Goal: Information Seeking & Learning: Find specific page/section

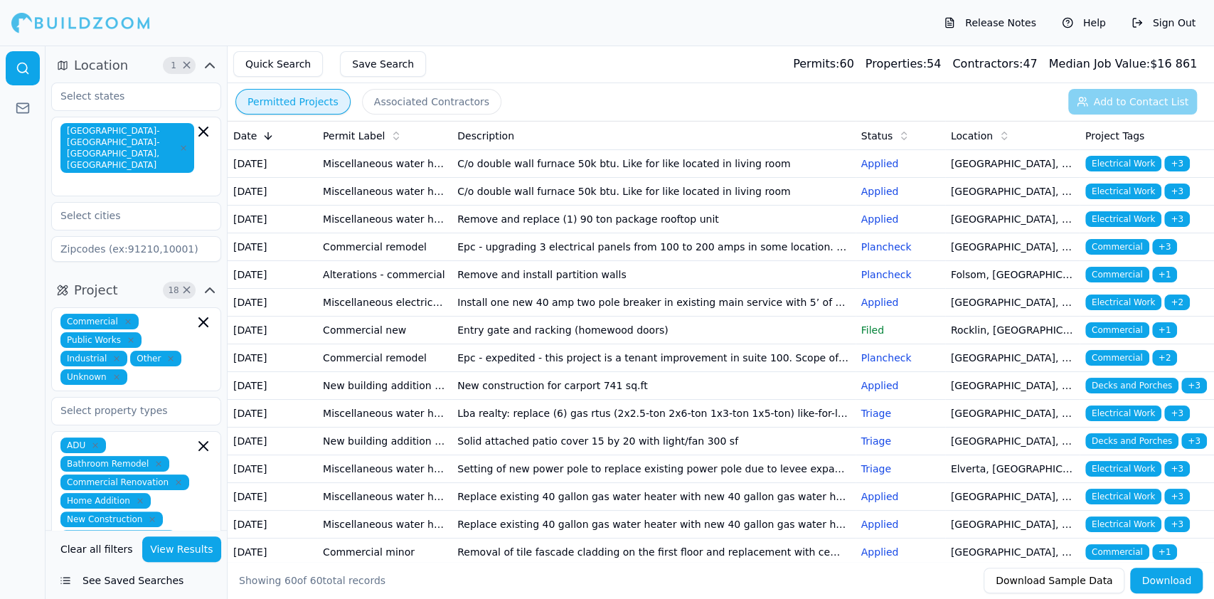
click at [182, 550] on button "View Results" at bounding box center [182, 549] width 80 height 26
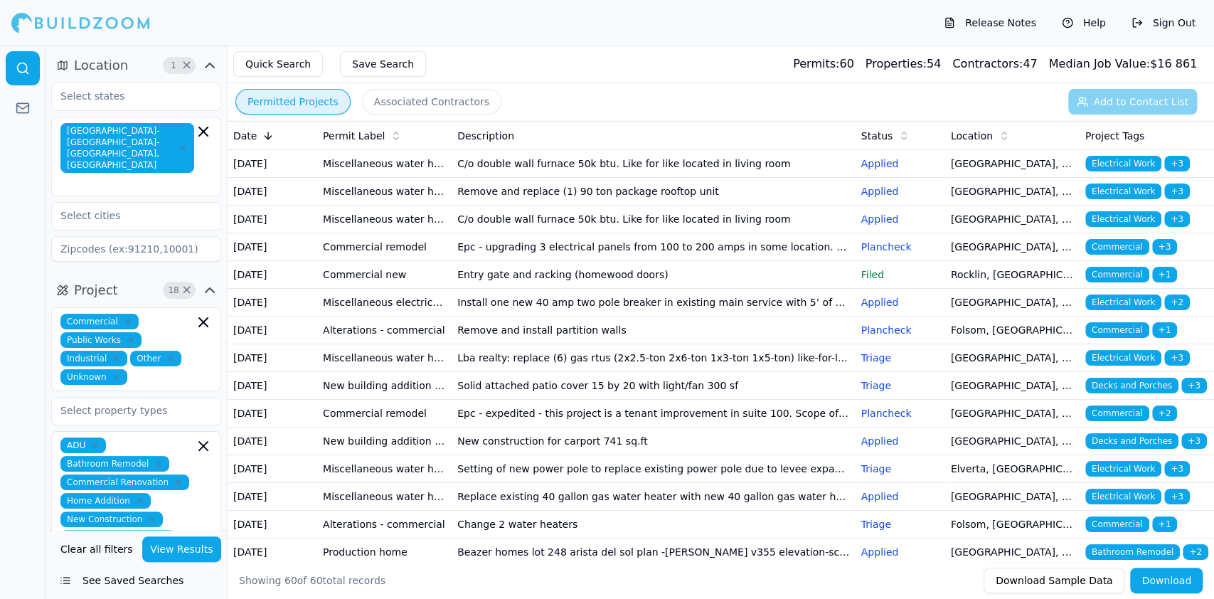
click at [154, 581] on button "See Saved Searches" at bounding box center [136, 580] width 170 height 26
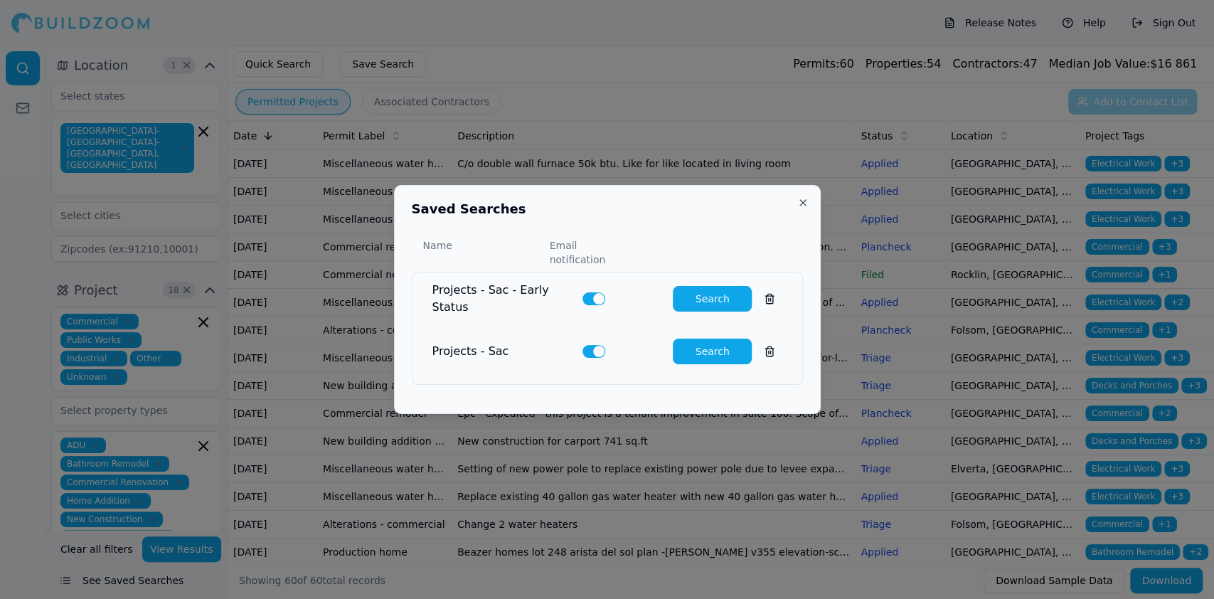
click at [691, 287] on button "Search" at bounding box center [712, 299] width 79 height 26
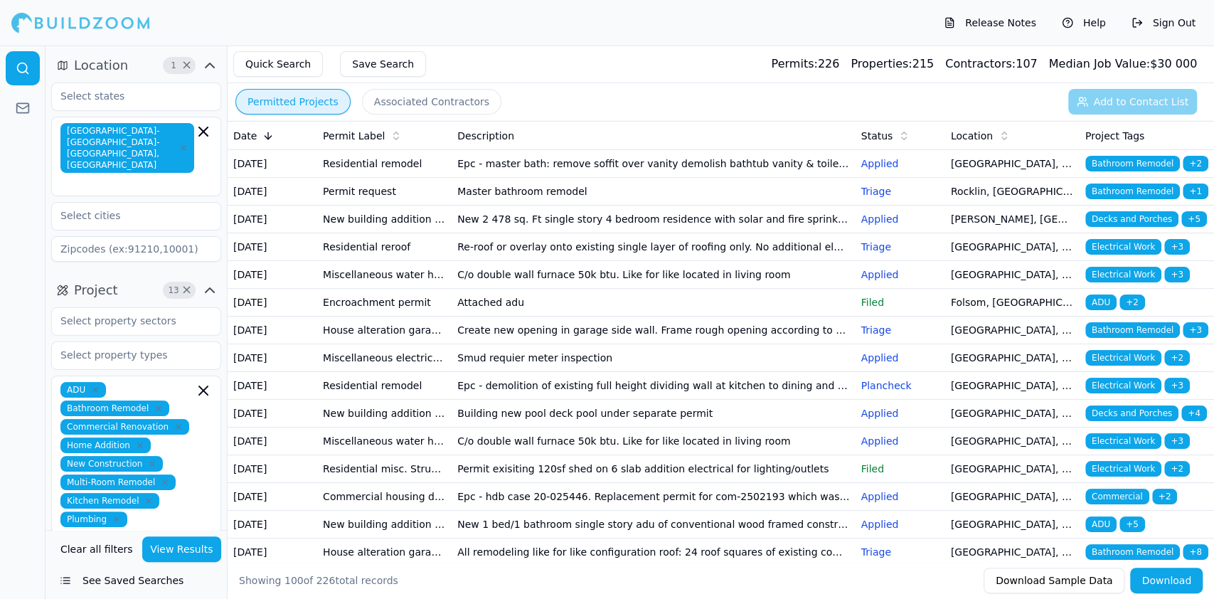
click at [612, 205] on td "Master bathroom remodel" at bounding box center [653, 192] width 403 height 28
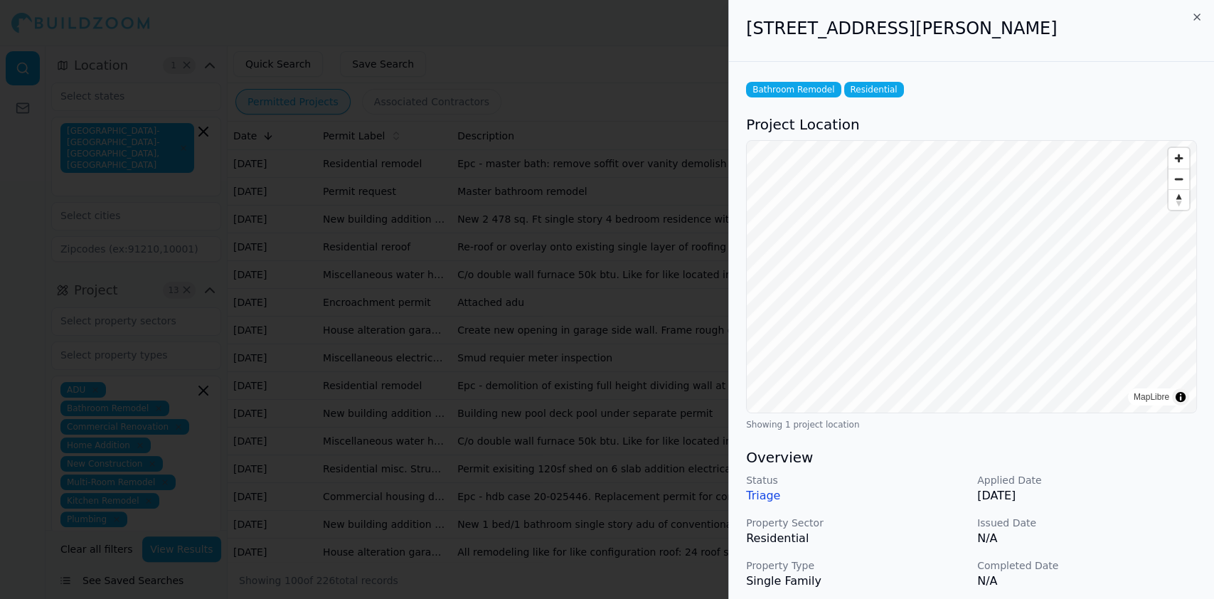
scroll to position [346, 0]
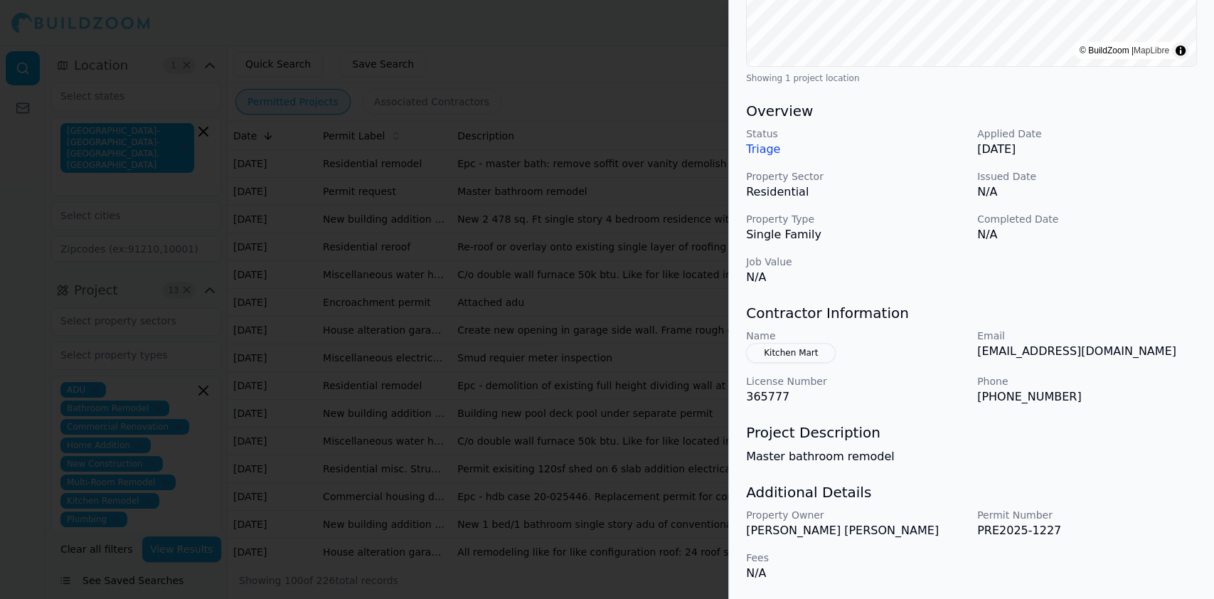
click at [400, 219] on div at bounding box center [607, 299] width 1214 height 599
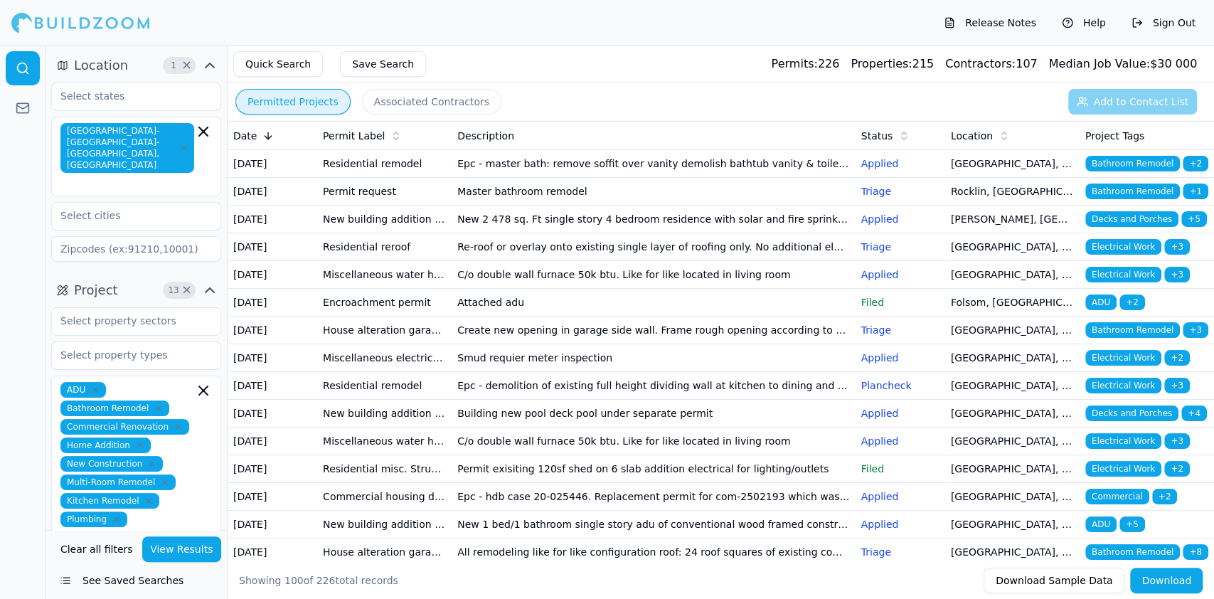
click at [370, 175] on td "Residential remodel" at bounding box center [384, 164] width 134 height 28
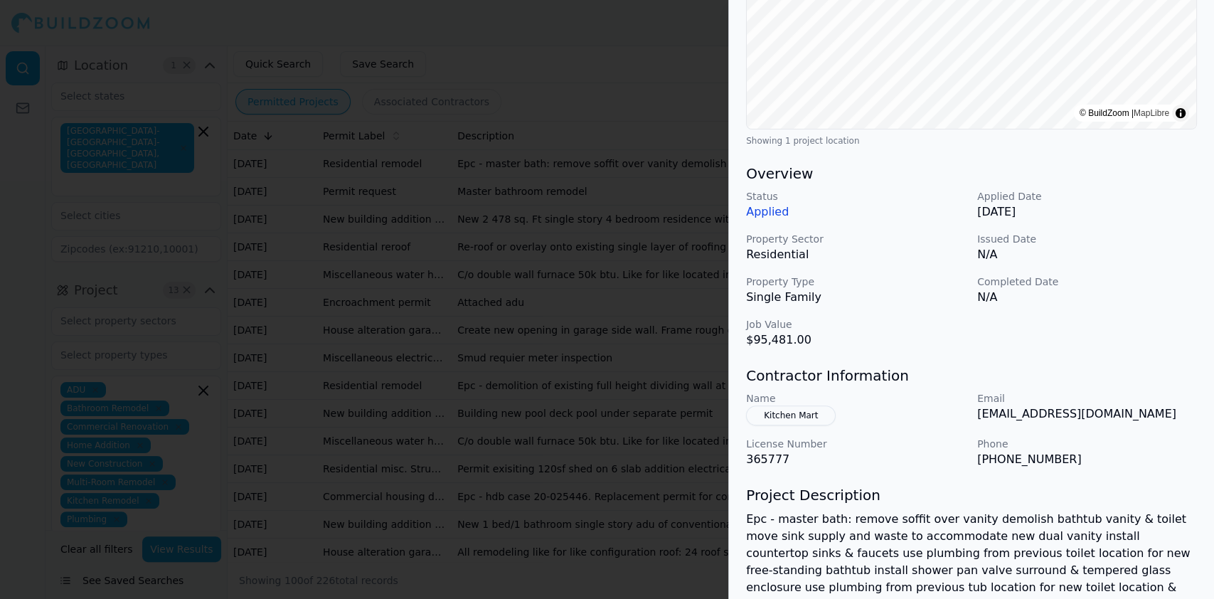
scroll to position [284, 0]
click at [569, 330] on div at bounding box center [607, 299] width 1214 height 599
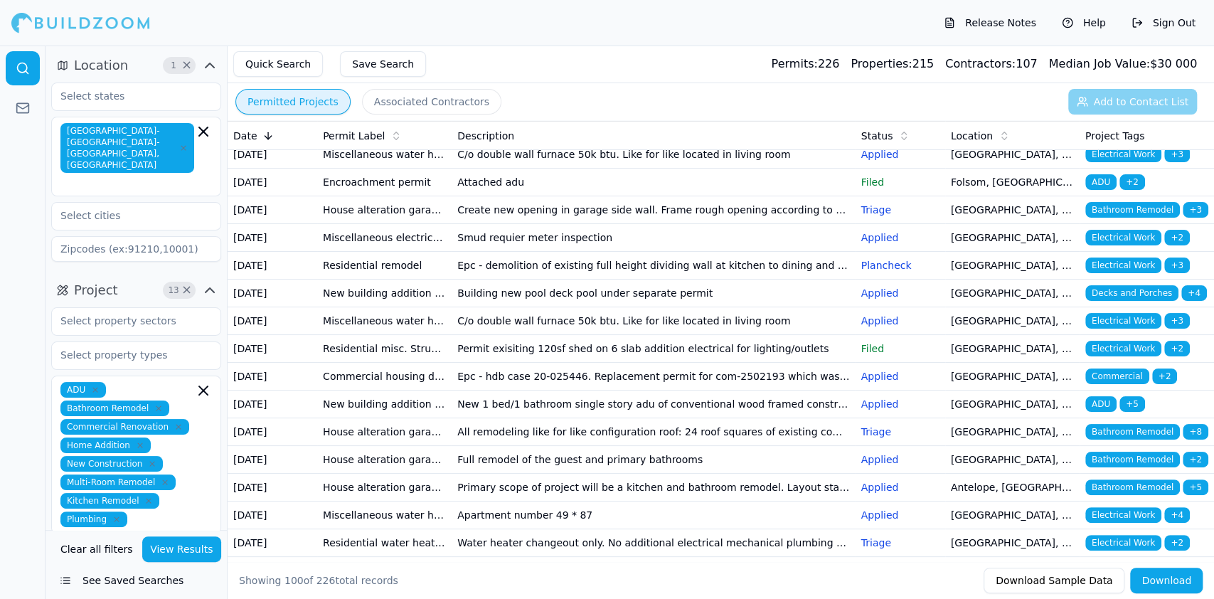
scroll to position [0, 0]
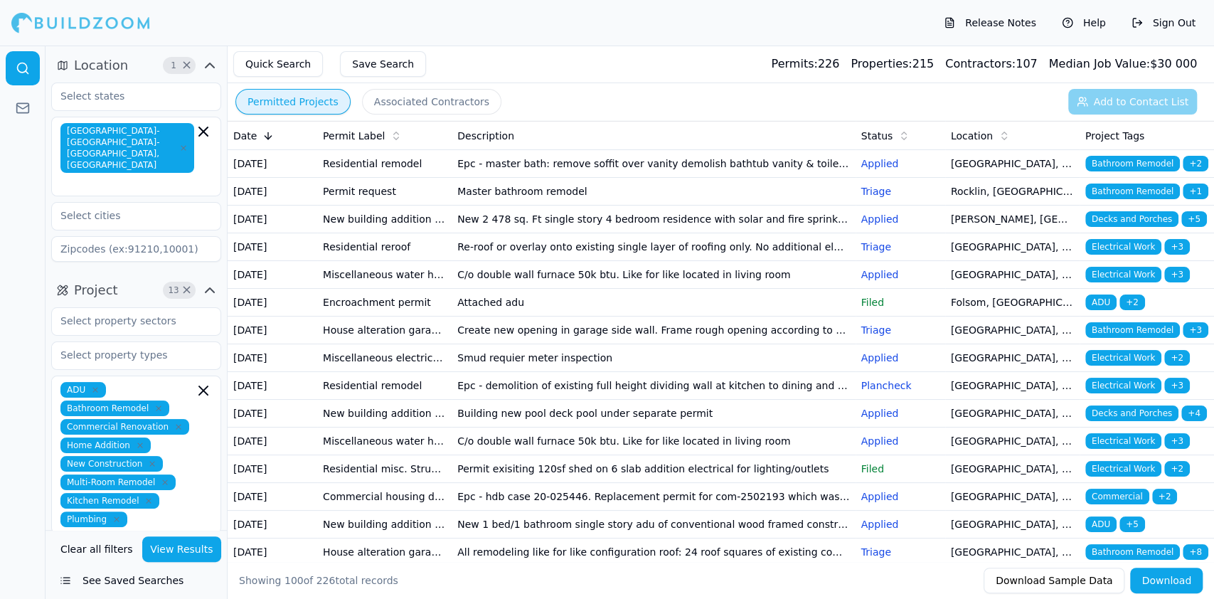
click at [471, 233] on td "New 2 478 sq. Ft single story 4 bedroom residence with solar and fire sprinklers" at bounding box center [653, 219] width 403 height 28
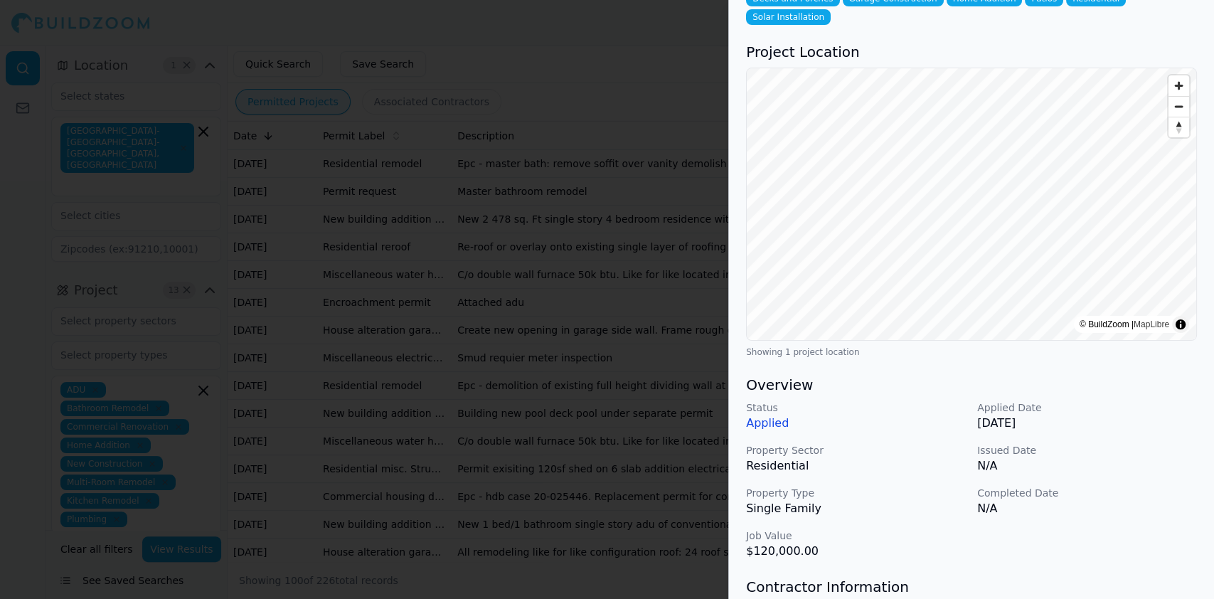
scroll to position [62, 0]
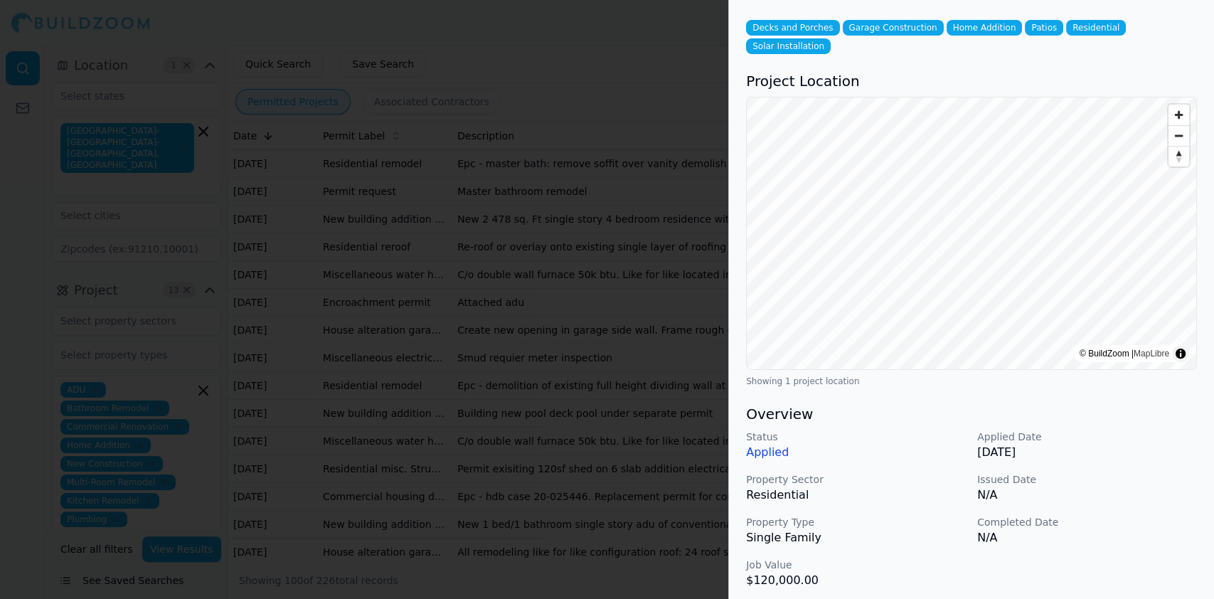
click at [427, 328] on div at bounding box center [607, 299] width 1214 height 599
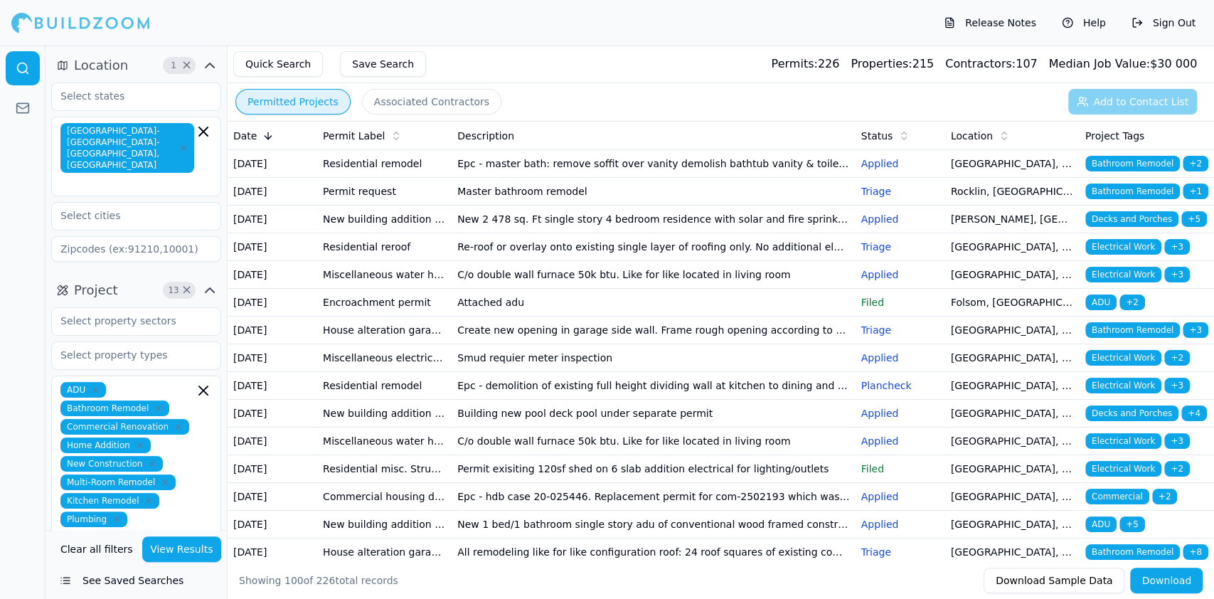
click at [383, 316] on td "Encroachment permit" at bounding box center [384, 303] width 134 height 28
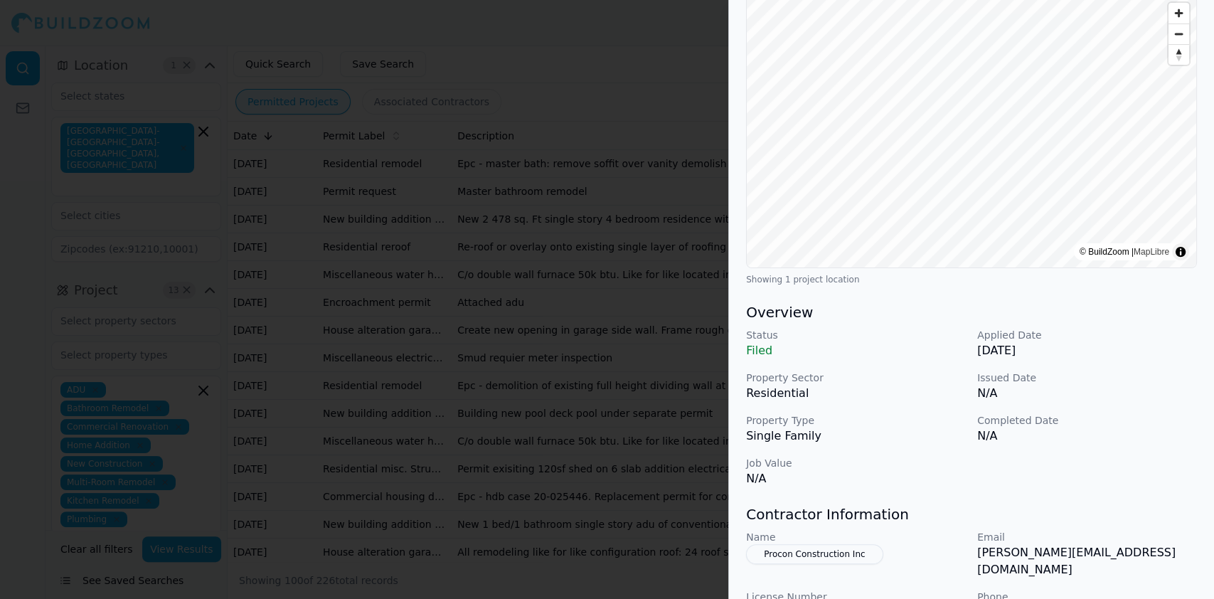
scroll to position [346, 0]
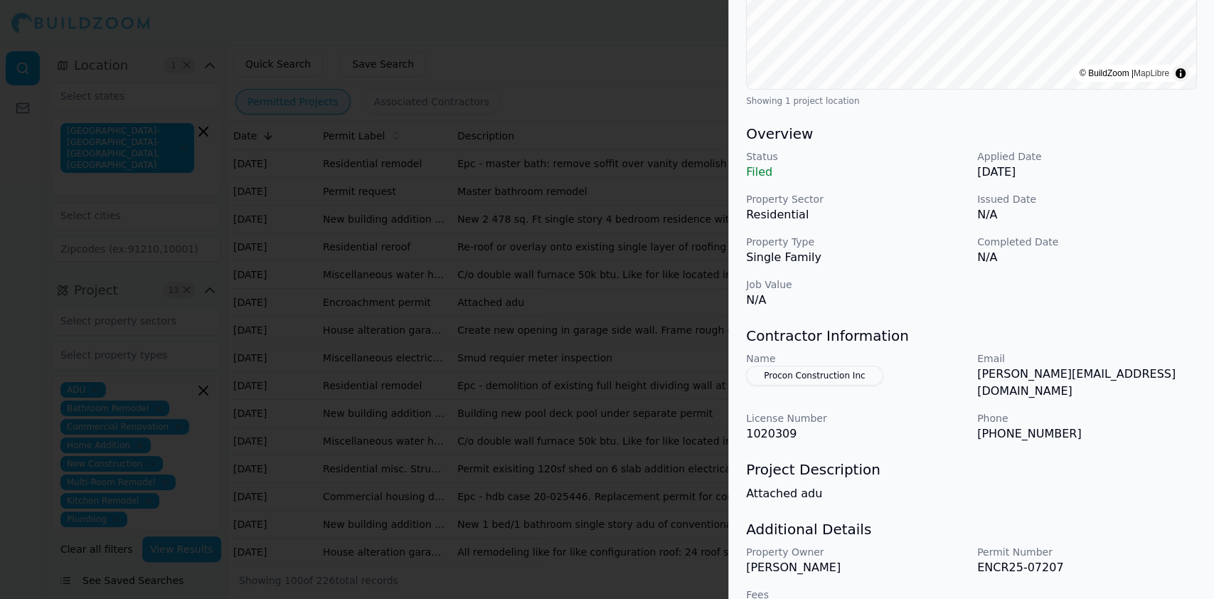
click at [414, 345] on div at bounding box center [607, 299] width 1214 height 599
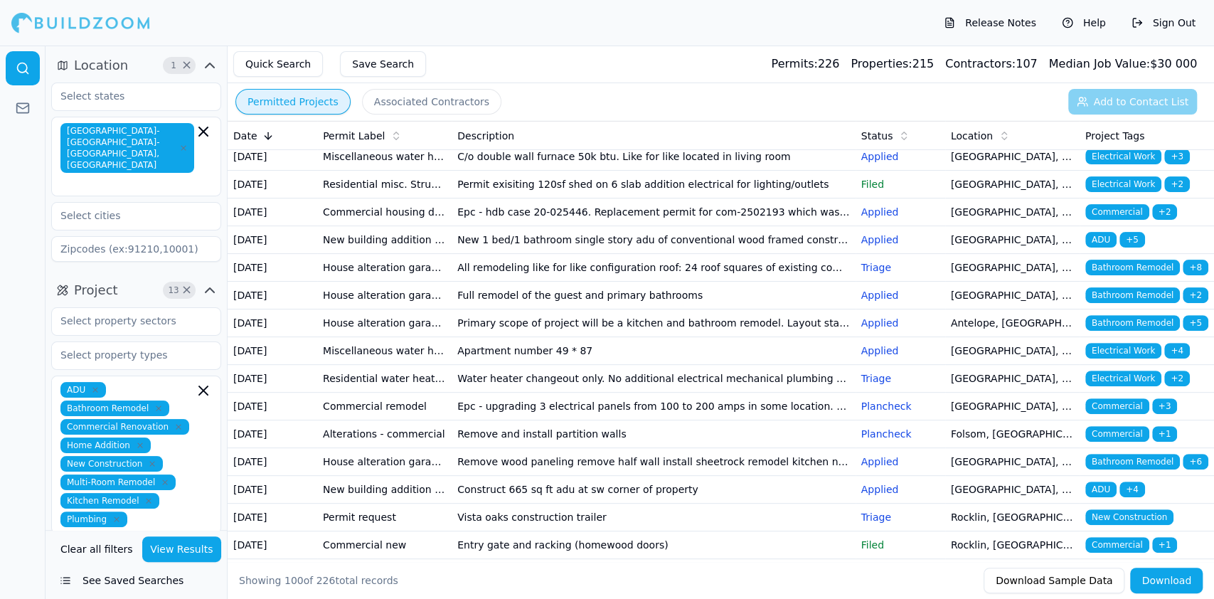
scroll to position [189, 0]
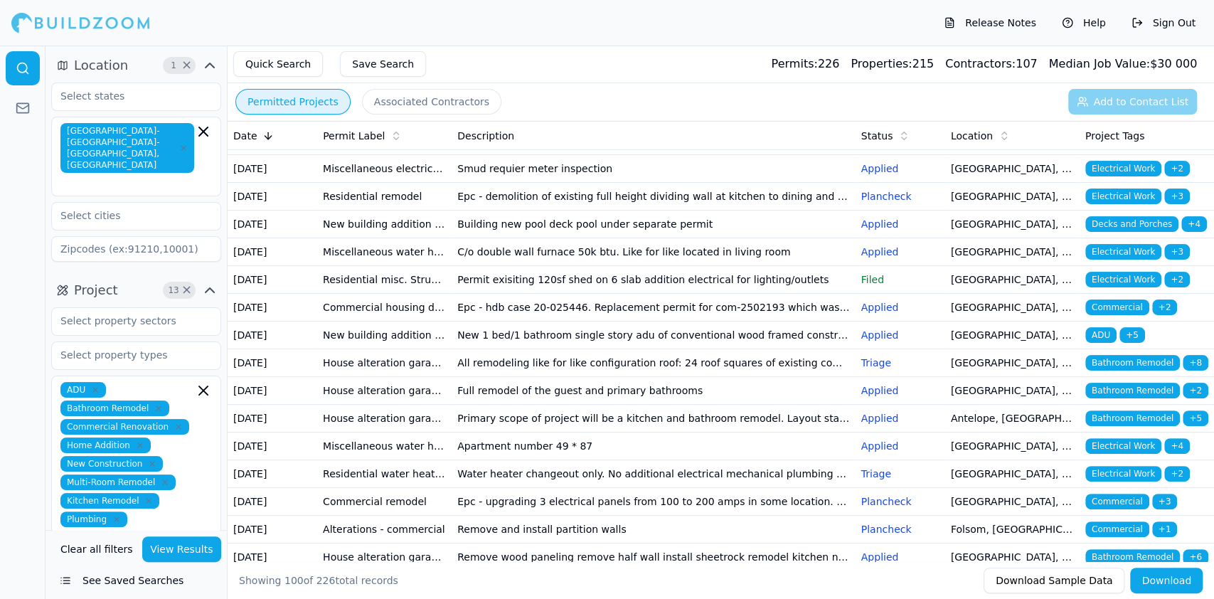
click at [364, 294] on td "Residential misc. Structure" at bounding box center [384, 280] width 134 height 28
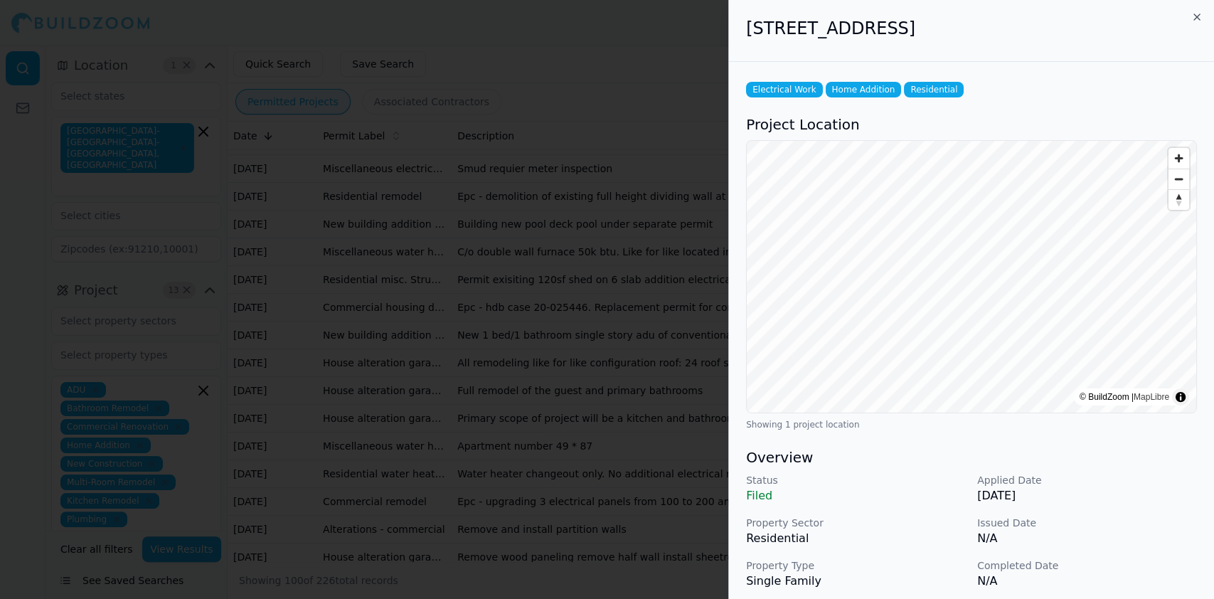
scroll to position [284, 0]
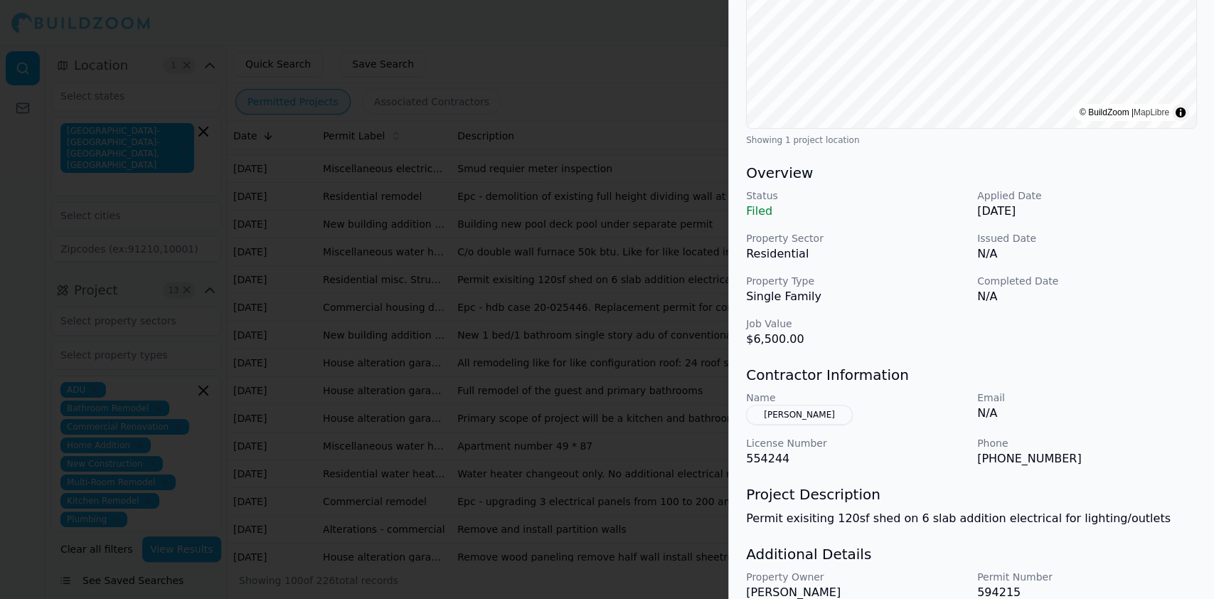
click at [360, 401] on div at bounding box center [607, 299] width 1214 height 599
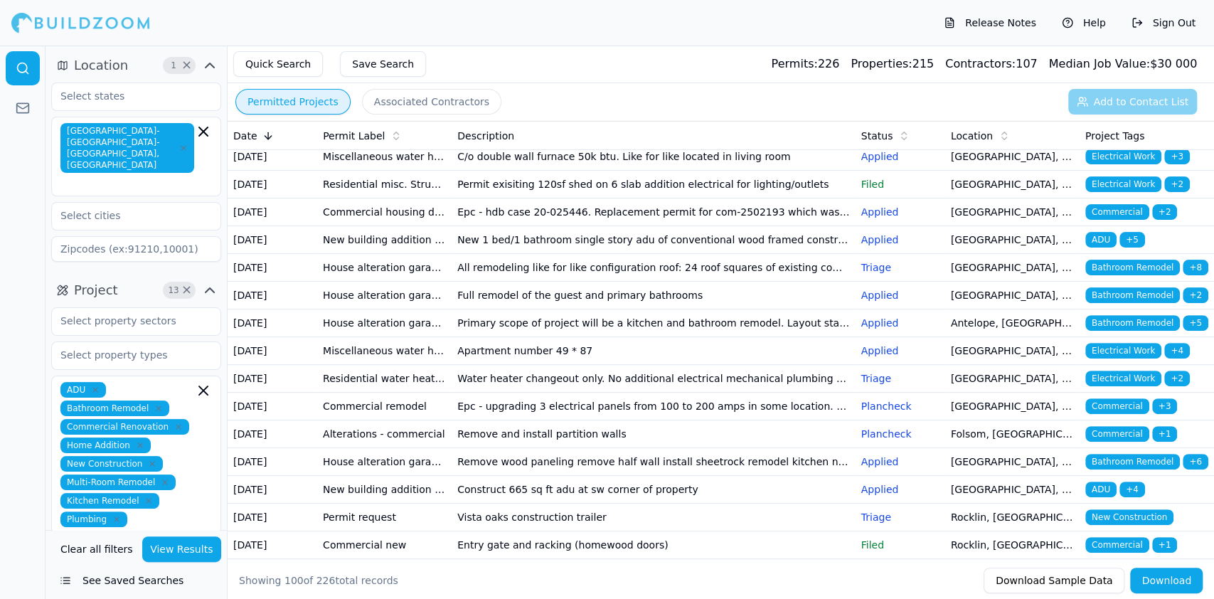
click at [383, 254] on td "New building addition adu (not a garage conversion) deck patio cover garage bar…" at bounding box center [384, 240] width 134 height 28
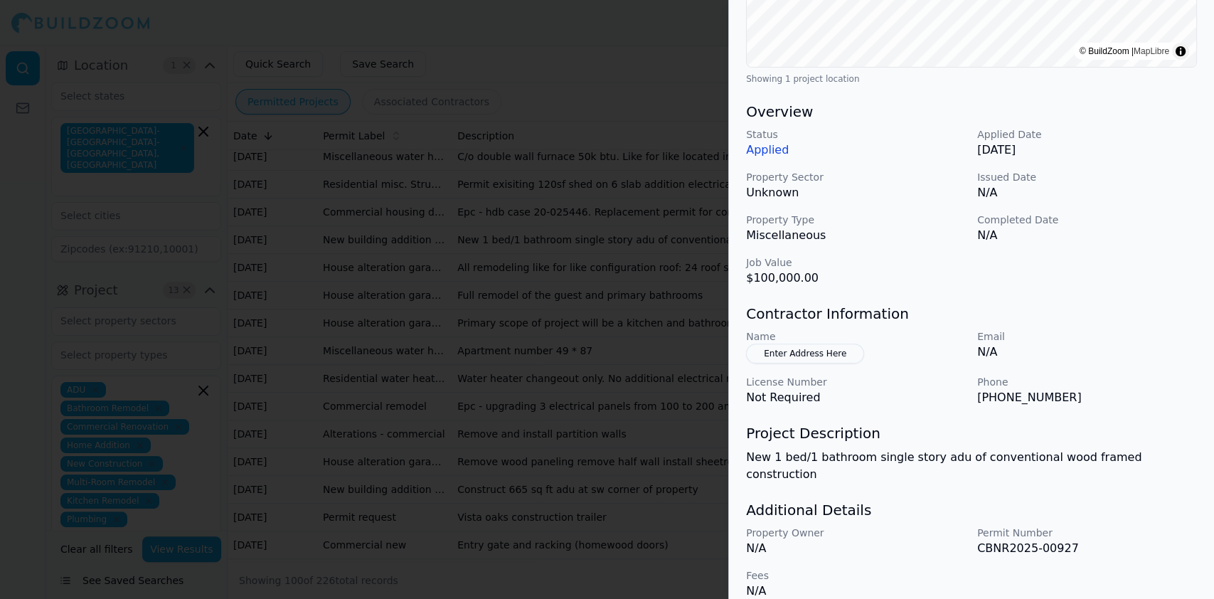
scroll to position [346, 0]
click at [484, 317] on div at bounding box center [607, 299] width 1214 height 599
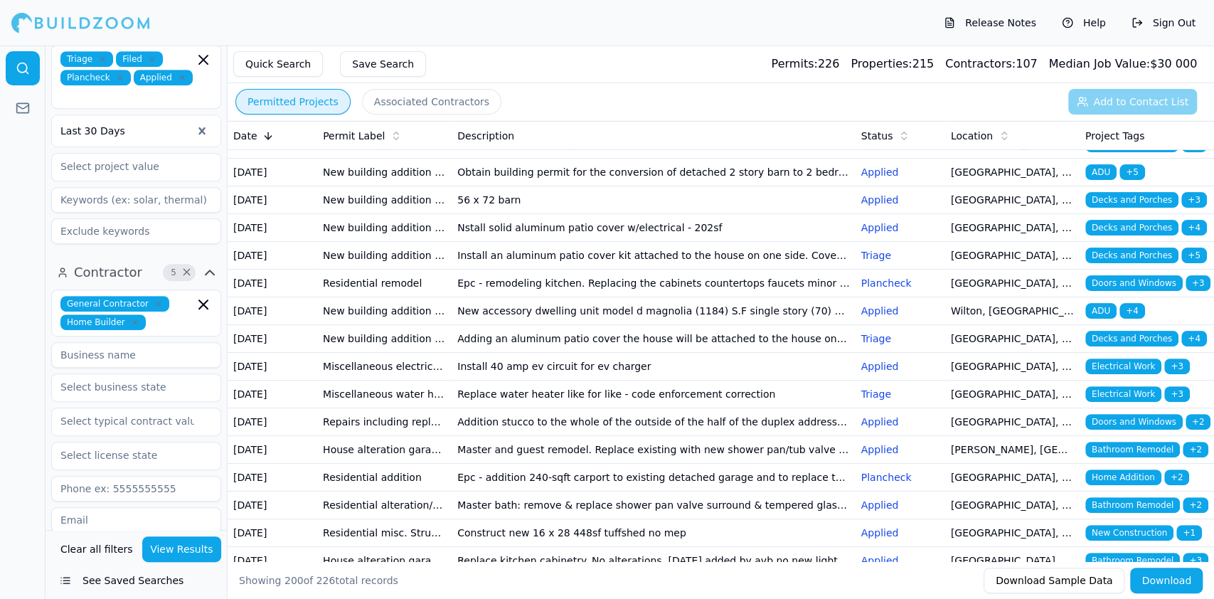
scroll to position [491, 0]
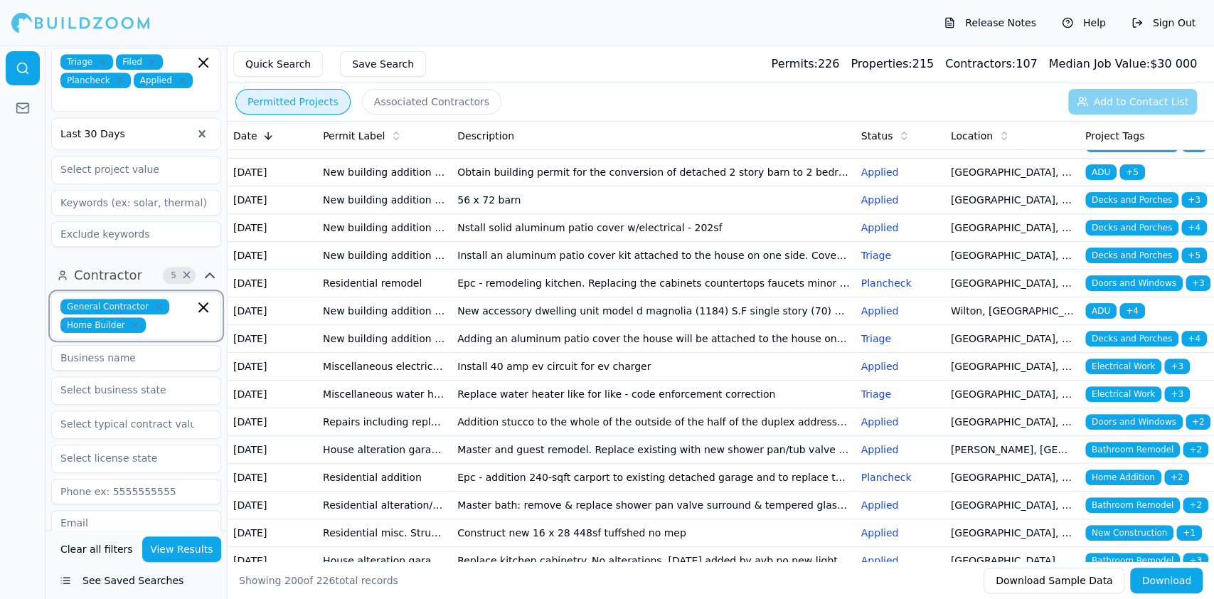
click at [174, 317] on input "text" at bounding box center [172, 325] width 43 height 16
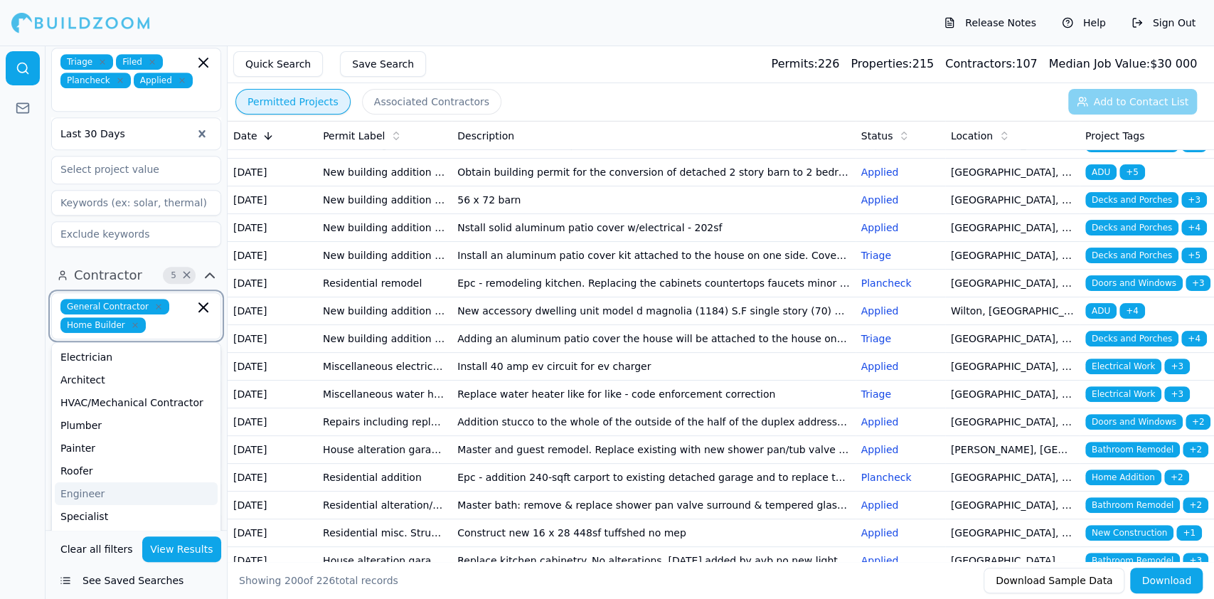
click at [119, 482] on div "Engineer" at bounding box center [136, 493] width 163 height 23
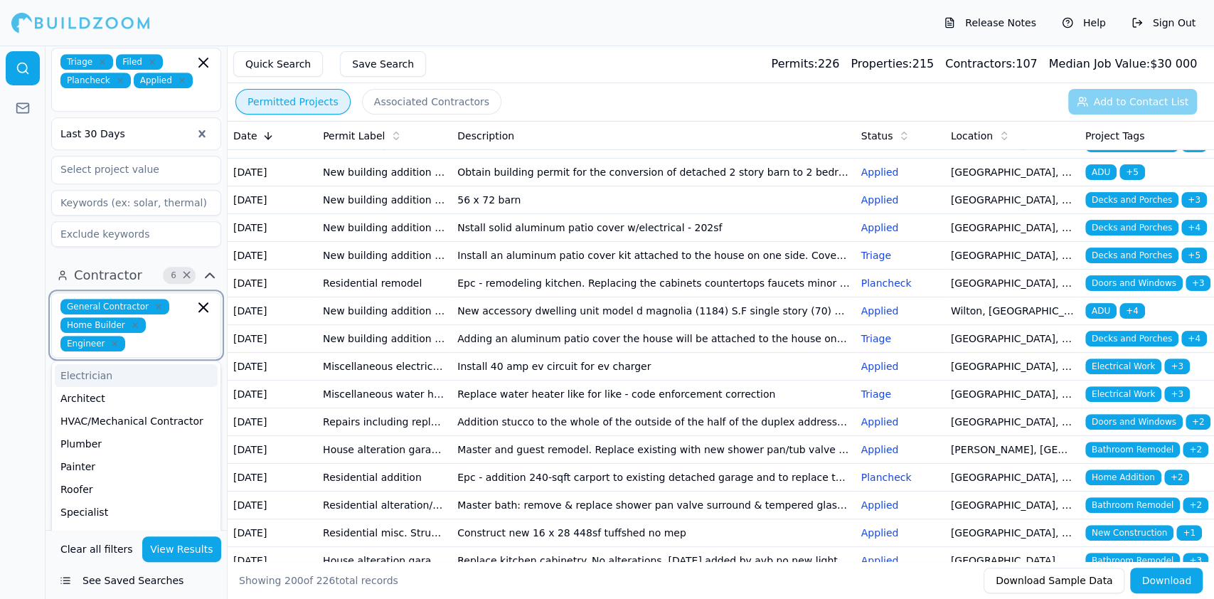
click at [159, 336] on input "text" at bounding box center [162, 344] width 63 height 16
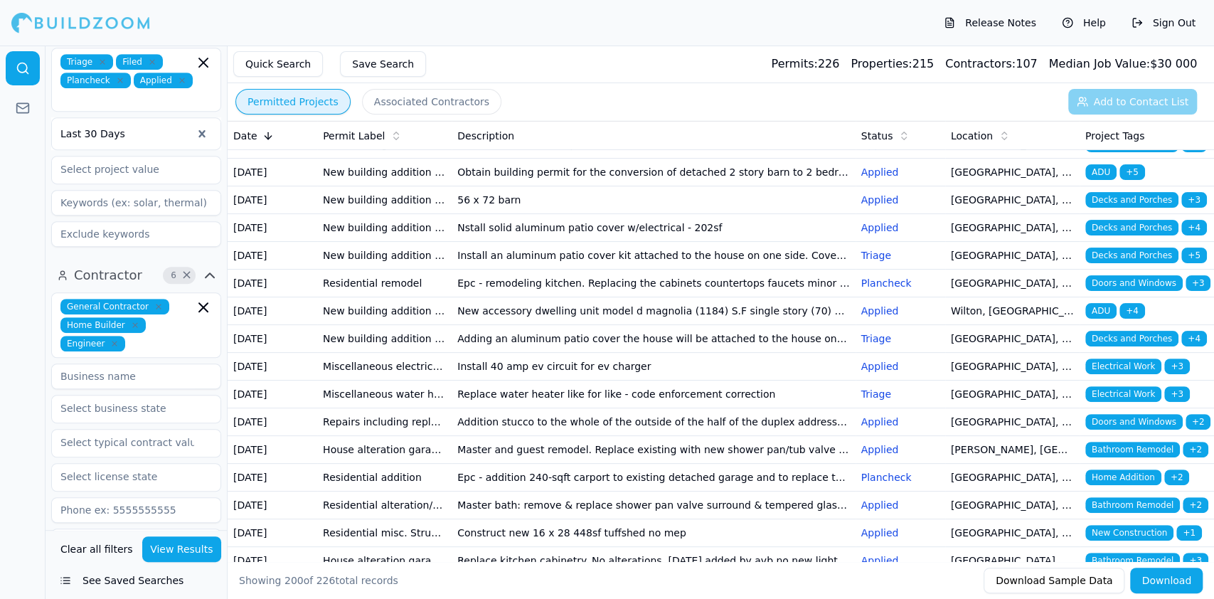
click at [164, 299] on div "General Contractor Home Builder Engineer" at bounding box center [135, 325] width 151 height 53
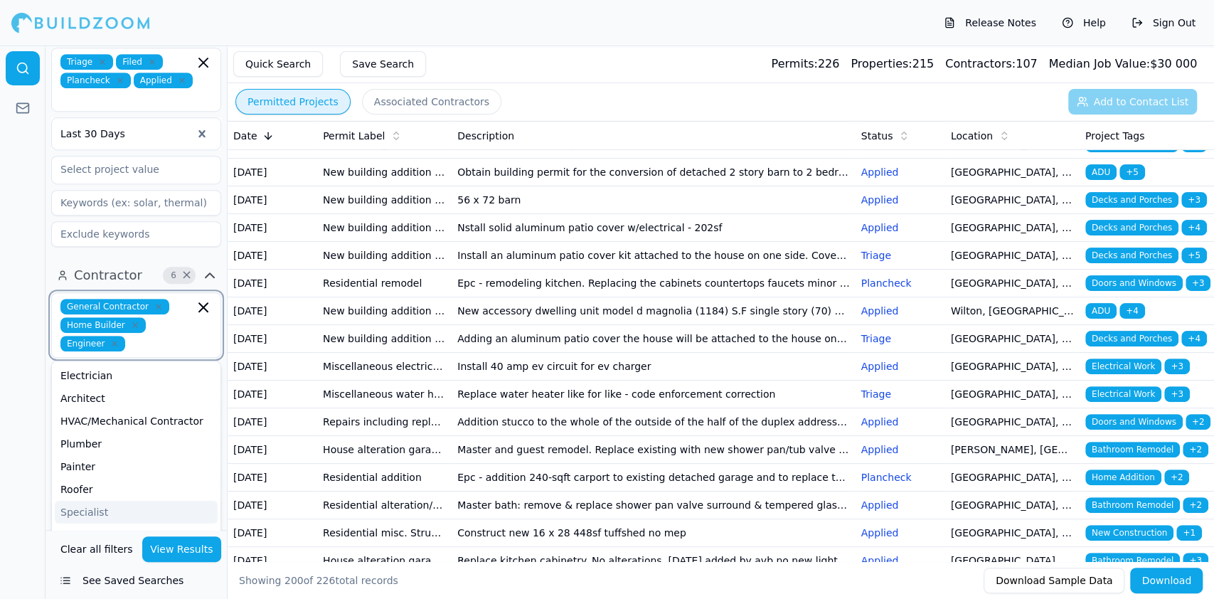
click at [109, 501] on div "Specialist" at bounding box center [136, 512] width 163 height 23
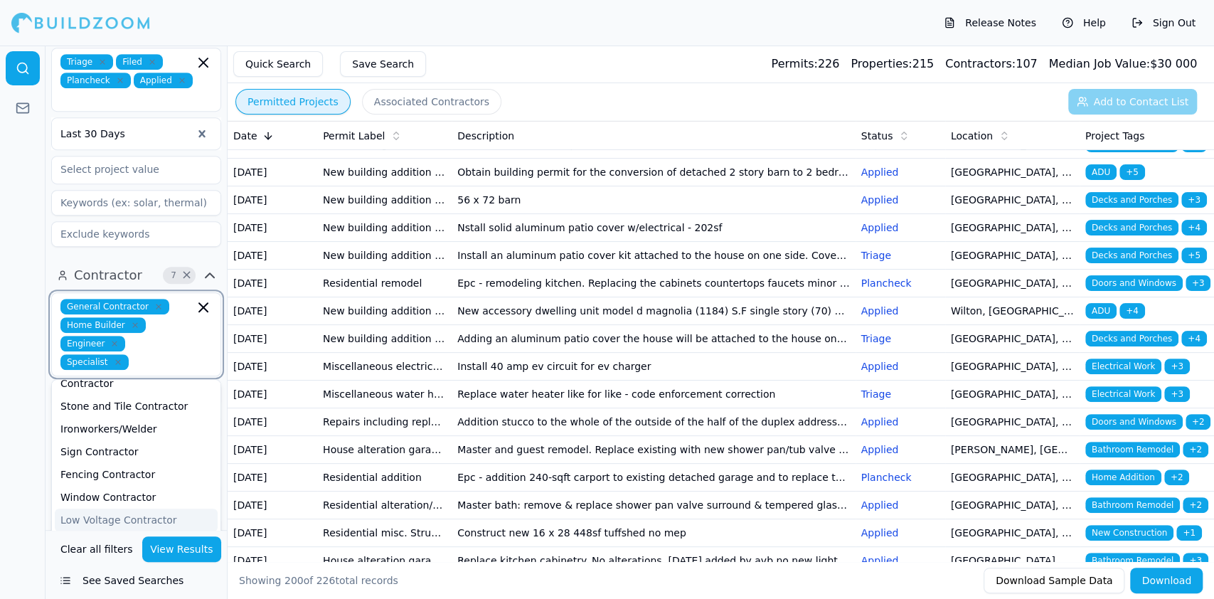
scroll to position [379, 0]
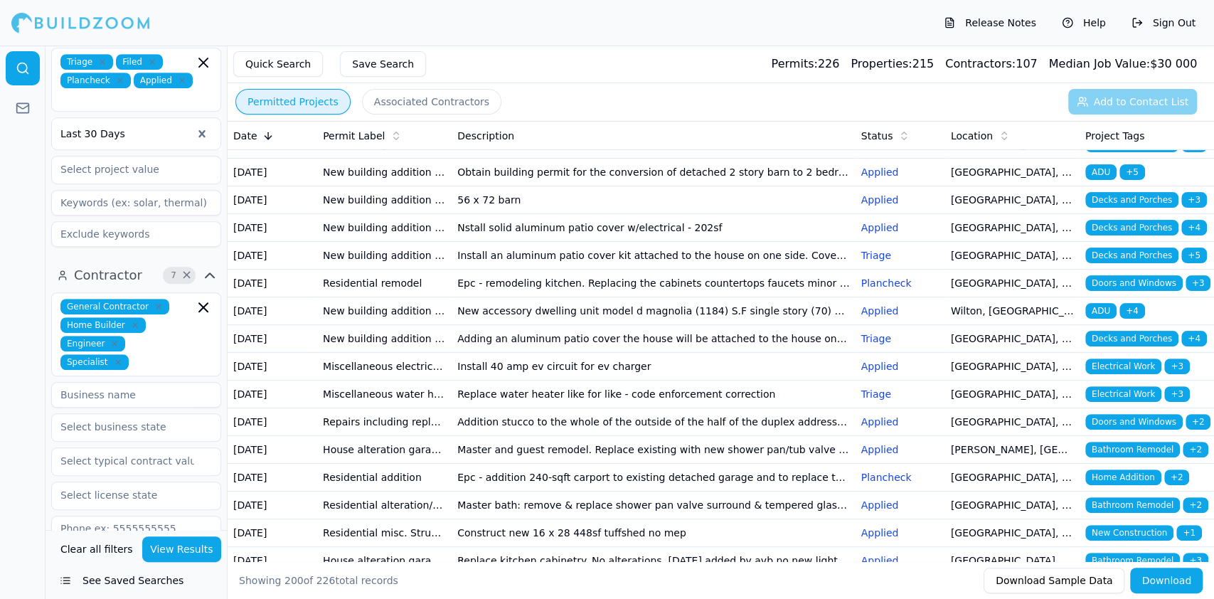
click at [196, 549] on button "View Results" at bounding box center [182, 549] width 80 height 26
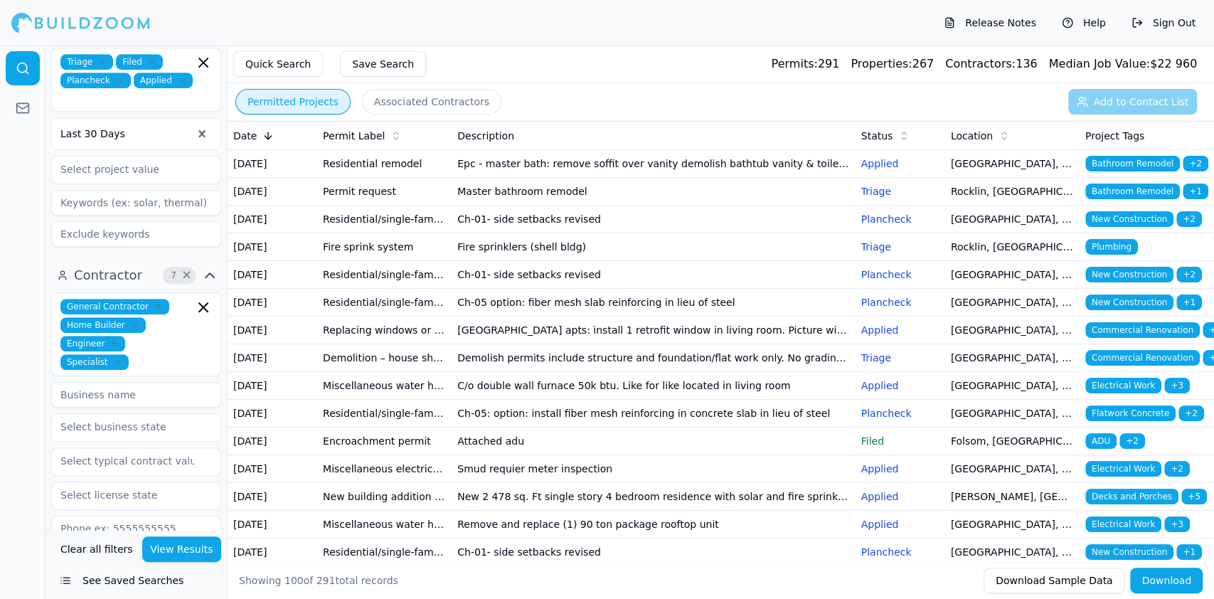
click at [491, 170] on td "Epc - master bath: remove soffit over vanity demolish bathtub vanity & toilet m…" at bounding box center [653, 164] width 403 height 28
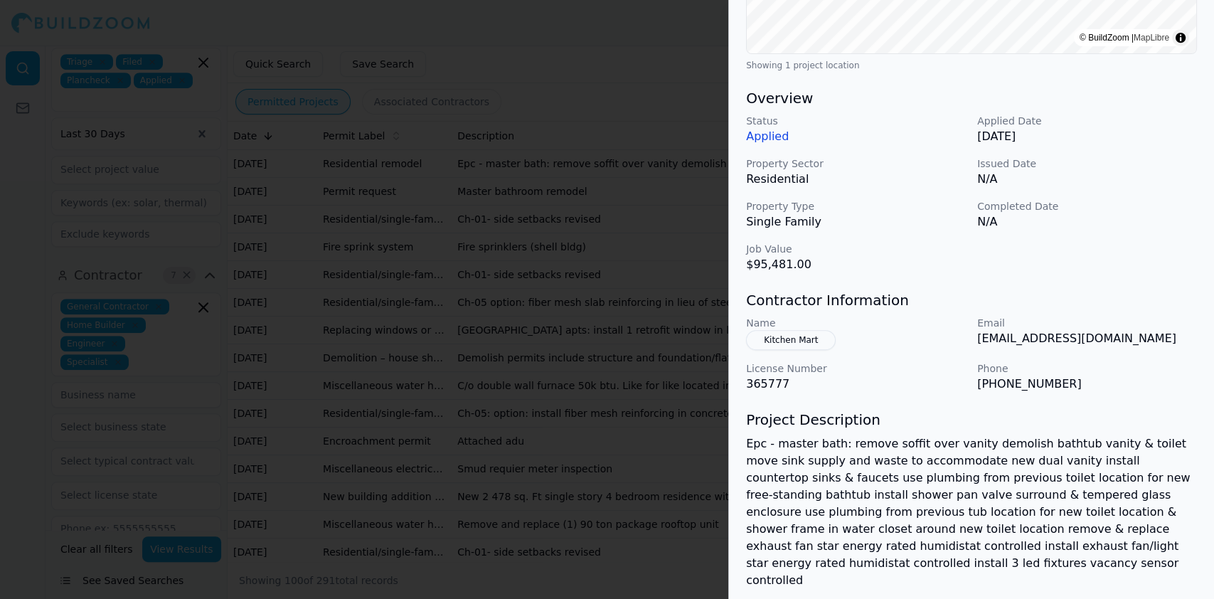
scroll to position [379, 0]
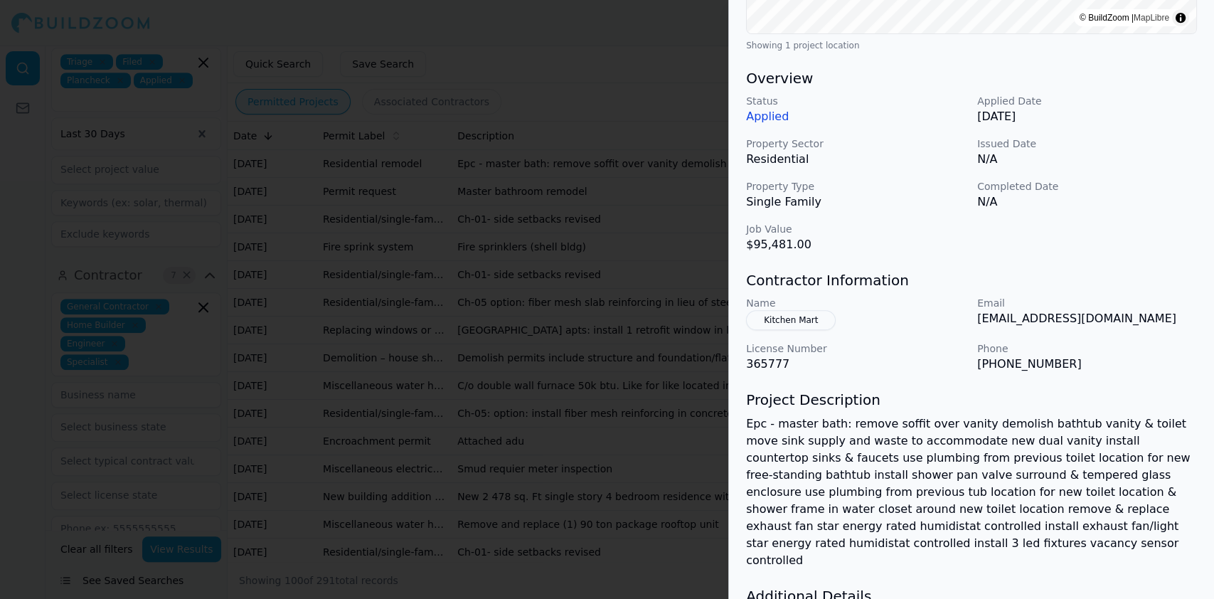
click at [312, 119] on div at bounding box center [607, 299] width 1214 height 599
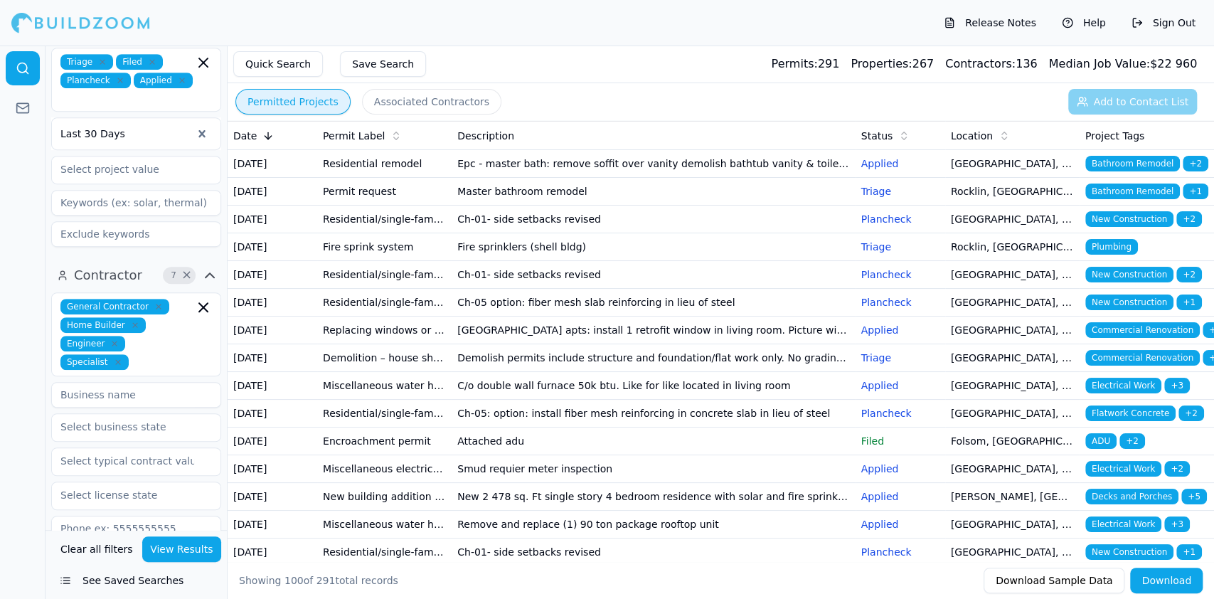
click at [495, 233] on td "Ch-01- side setbacks revised" at bounding box center [653, 219] width 403 height 28
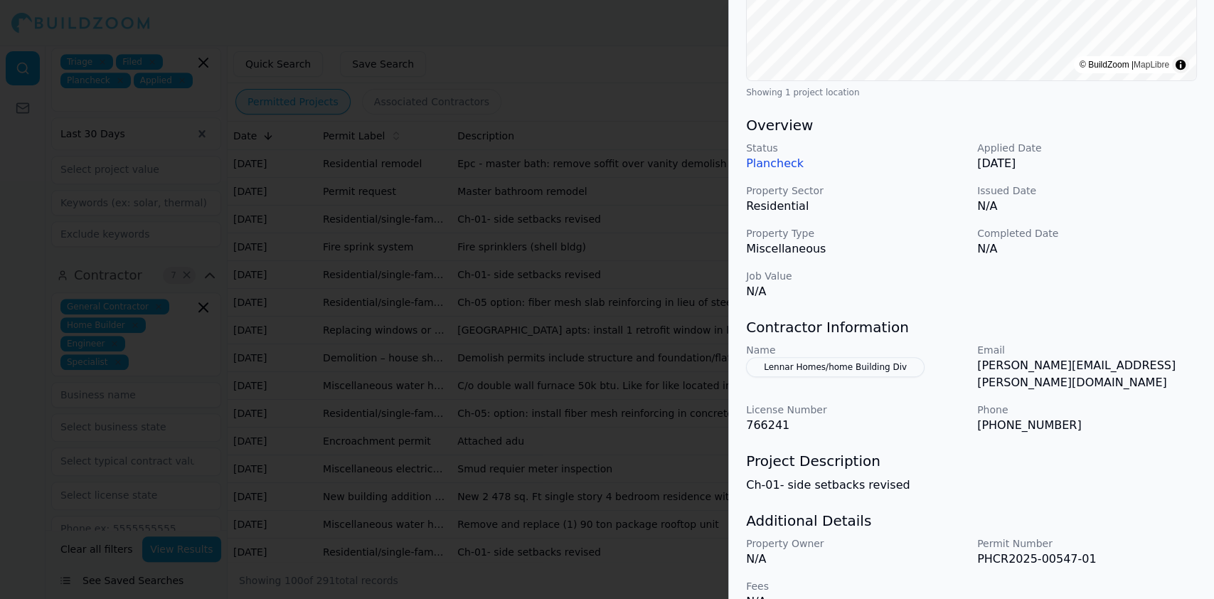
scroll to position [346, 0]
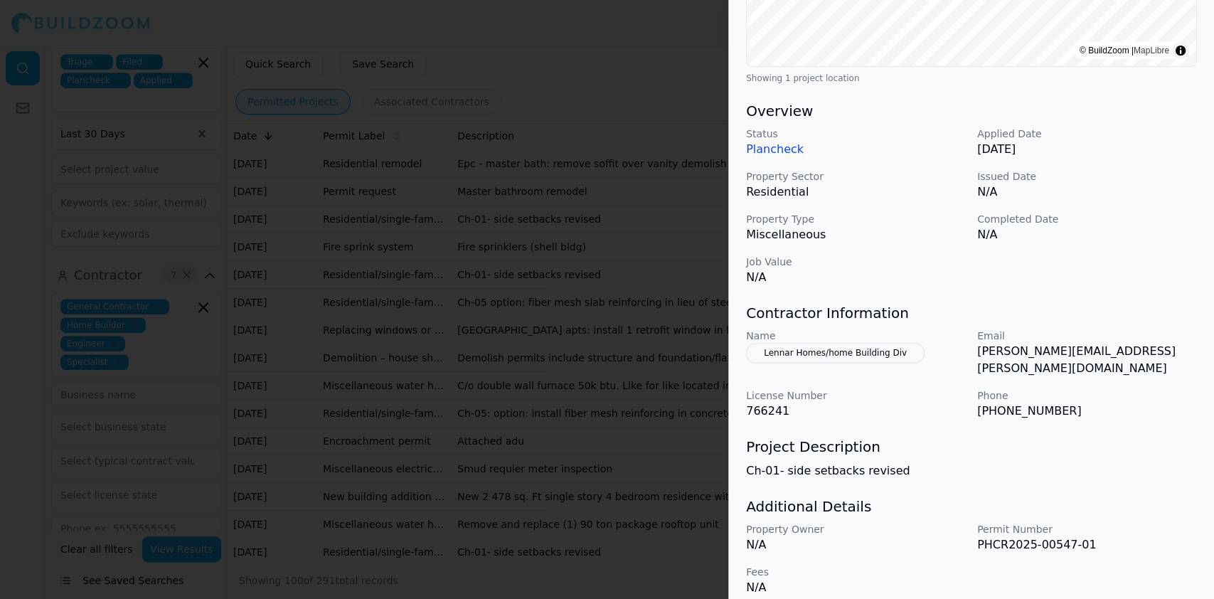
click at [454, 244] on div at bounding box center [607, 299] width 1214 height 599
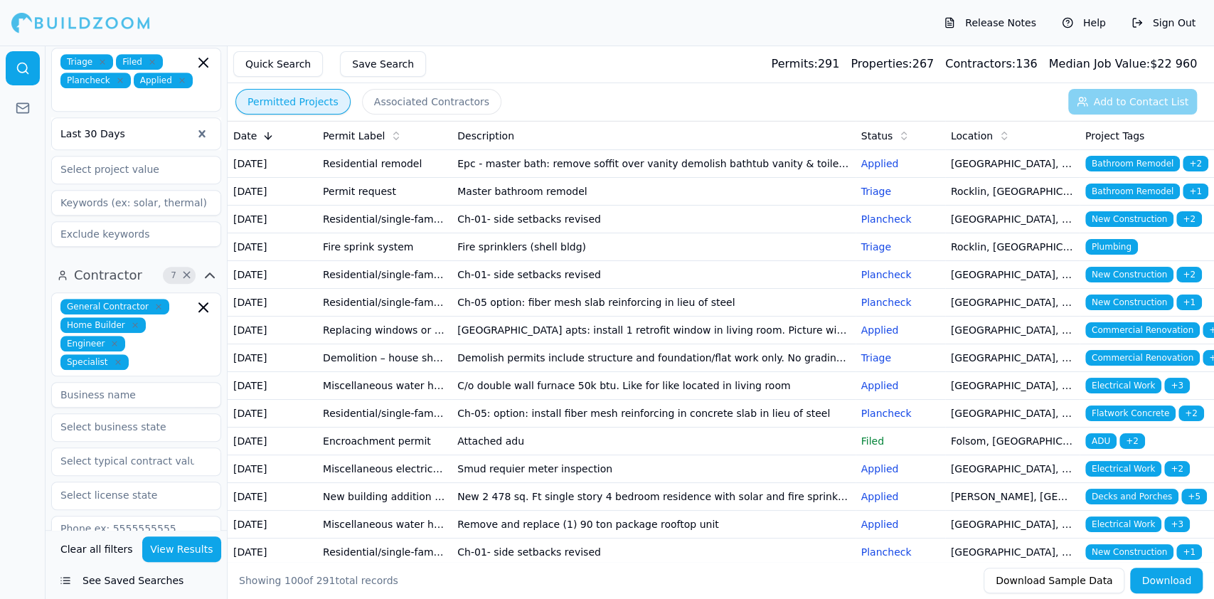
click at [420, 261] on td "Fire sprink system" at bounding box center [384, 247] width 134 height 28
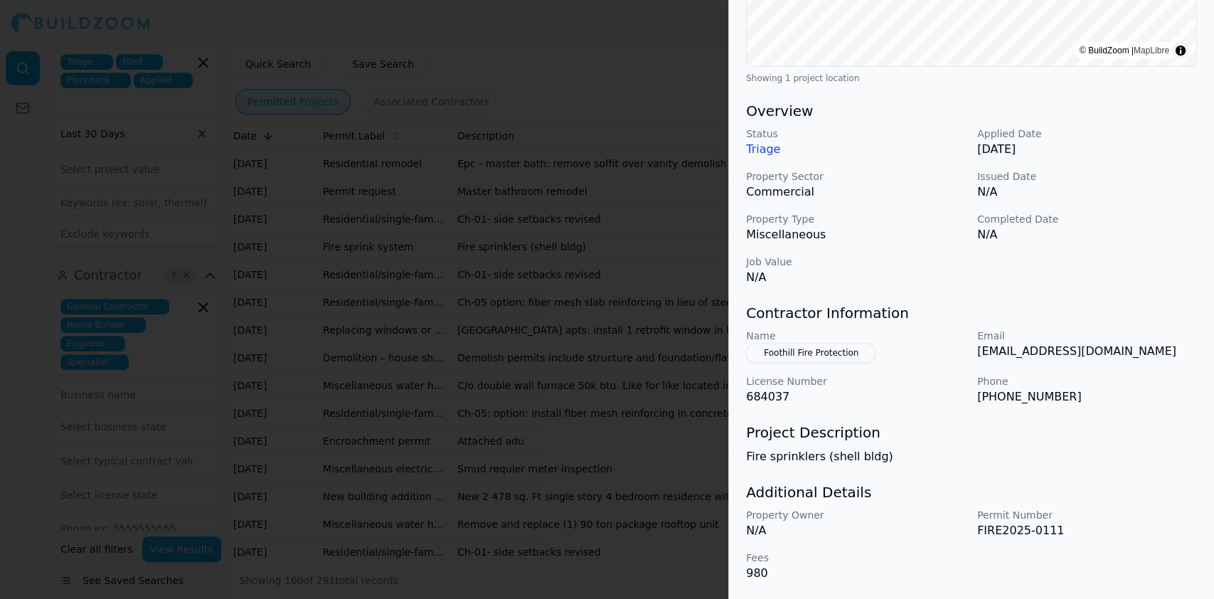
click at [343, 310] on div at bounding box center [607, 299] width 1214 height 599
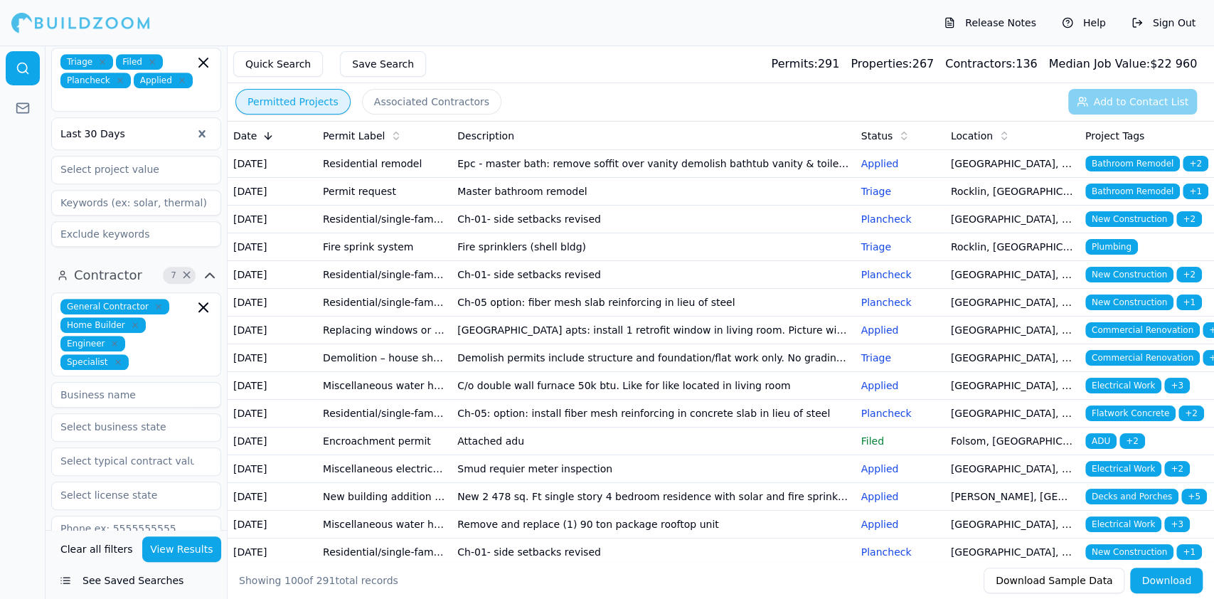
click at [439, 289] on td "Residential/single-family/duplex - production housing change order" at bounding box center [384, 275] width 134 height 28
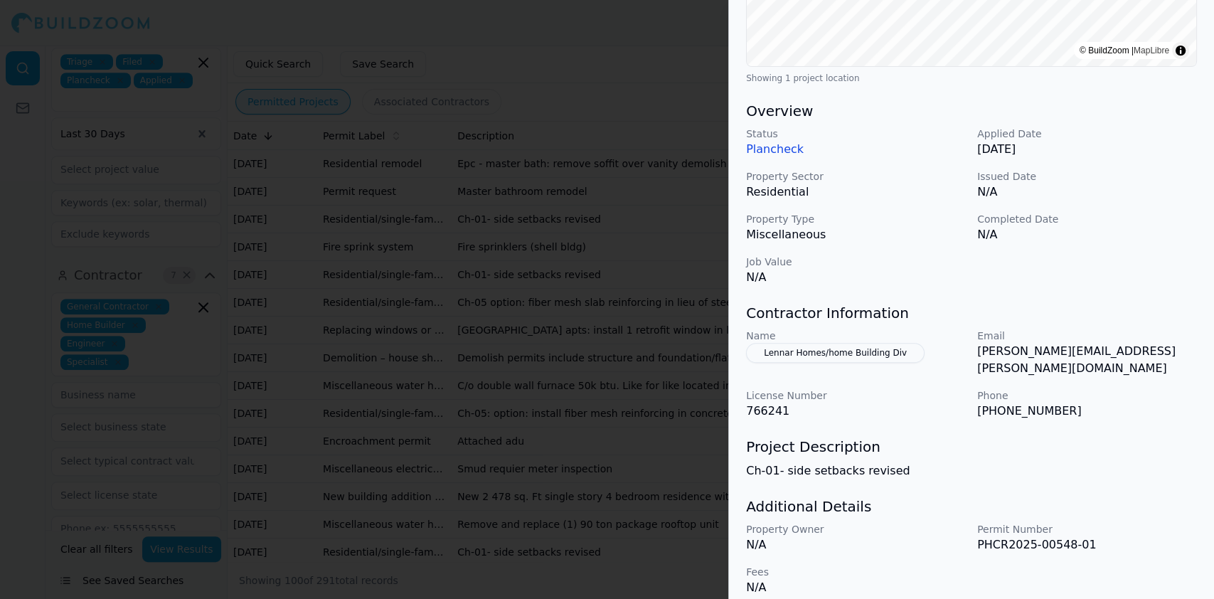
click at [480, 377] on div at bounding box center [607, 299] width 1214 height 599
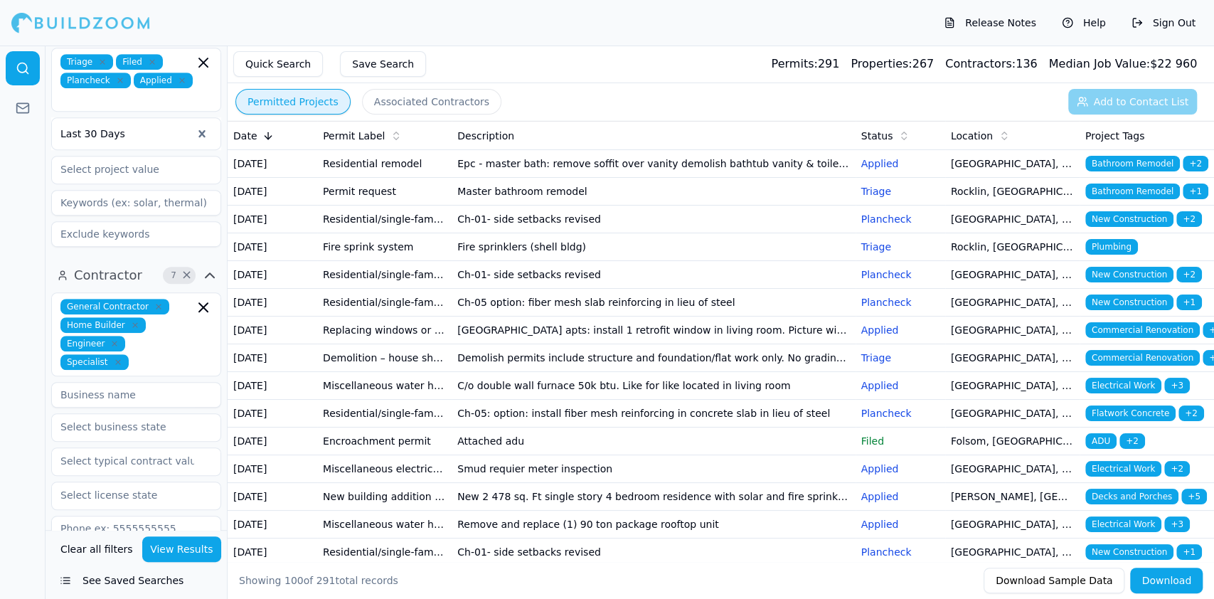
scroll to position [189, 0]
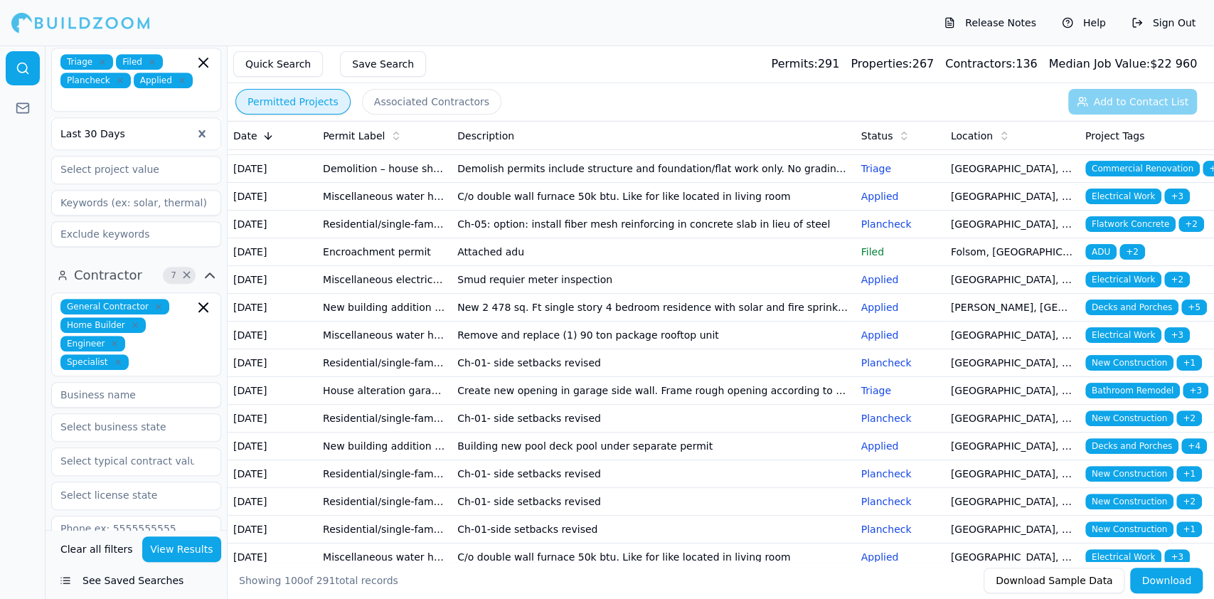
click at [486, 155] on td "Kensington park apts: install 1 retrofit window in living room. Picture window …" at bounding box center [653, 141] width 403 height 28
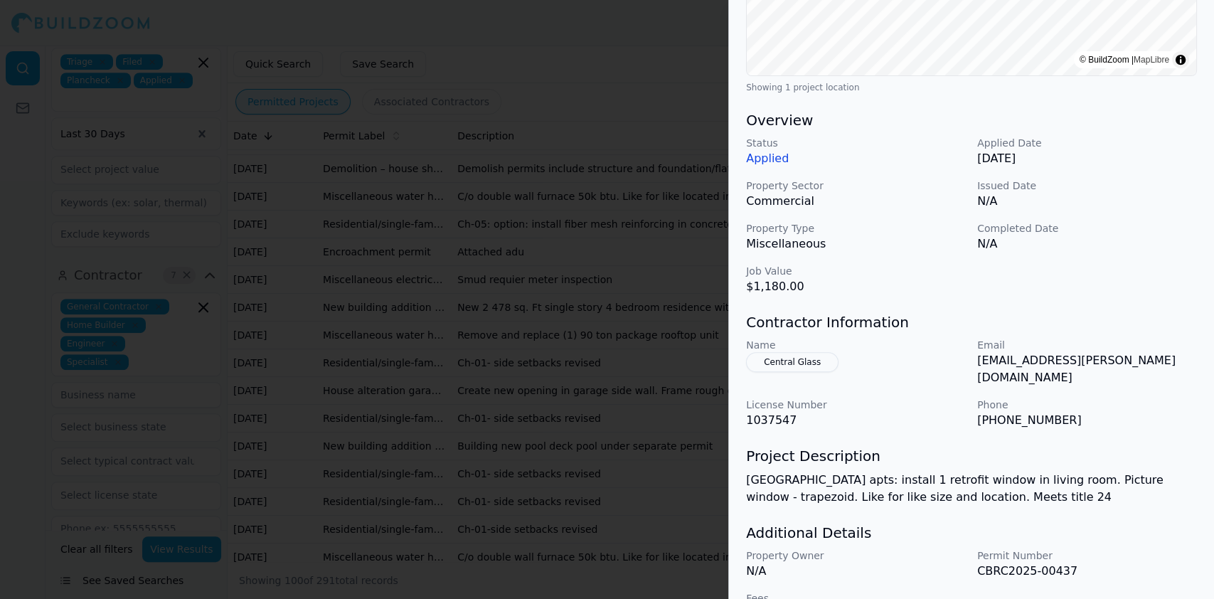
scroll to position [363, 0]
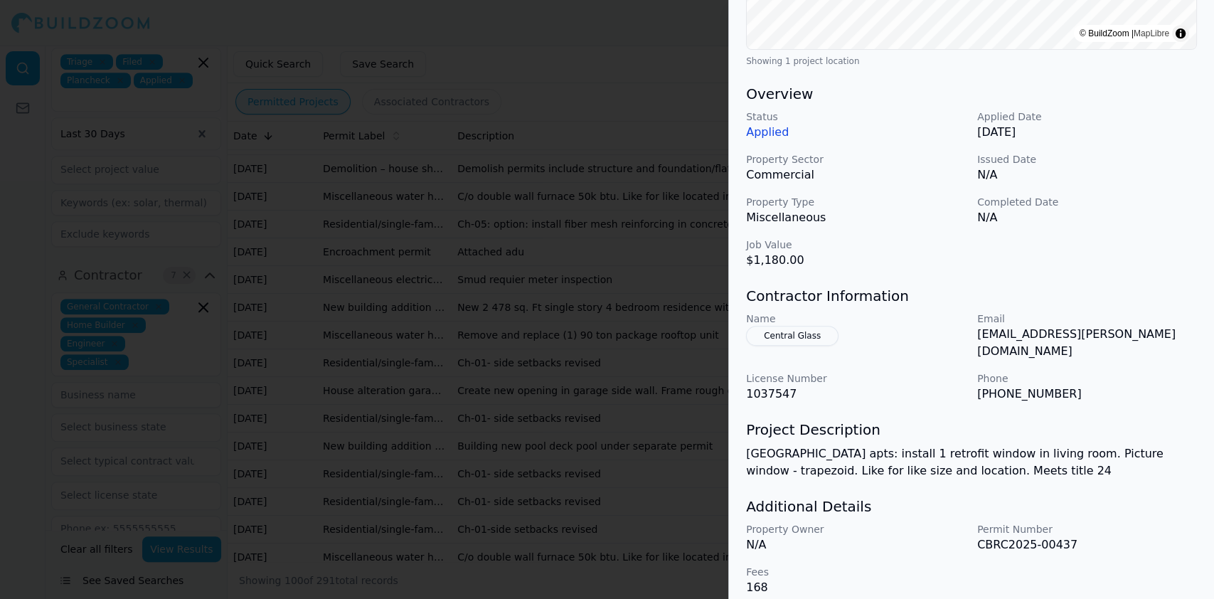
click at [405, 291] on div at bounding box center [607, 299] width 1214 height 599
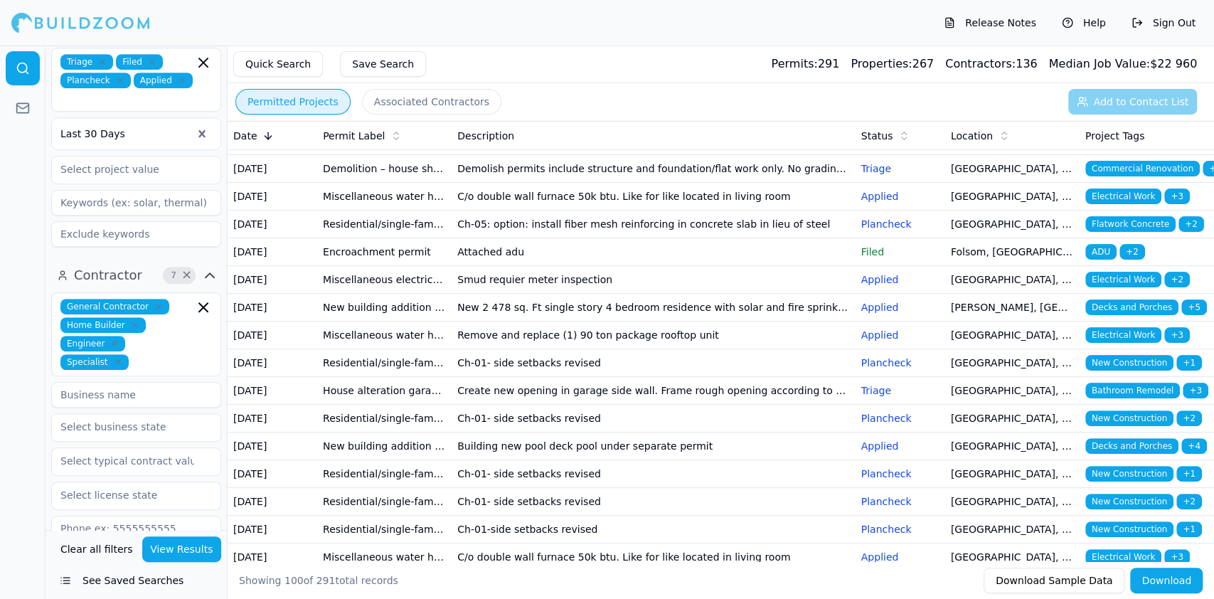
scroll to position [284, 0]
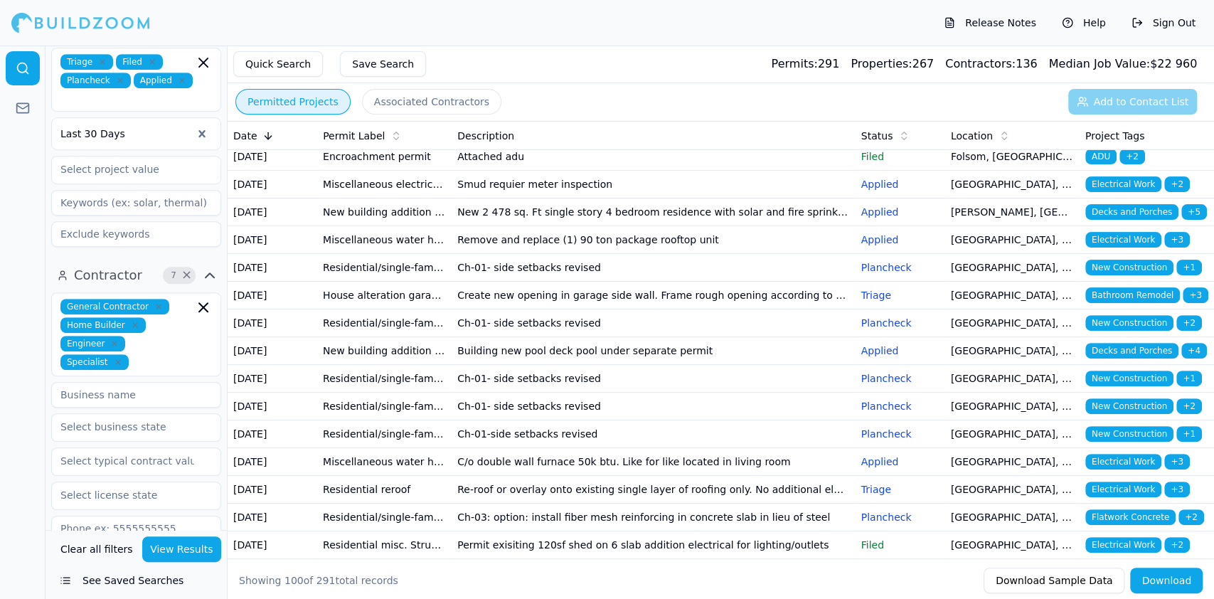
click at [410, 171] on td "Encroachment permit" at bounding box center [384, 157] width 134 height 28
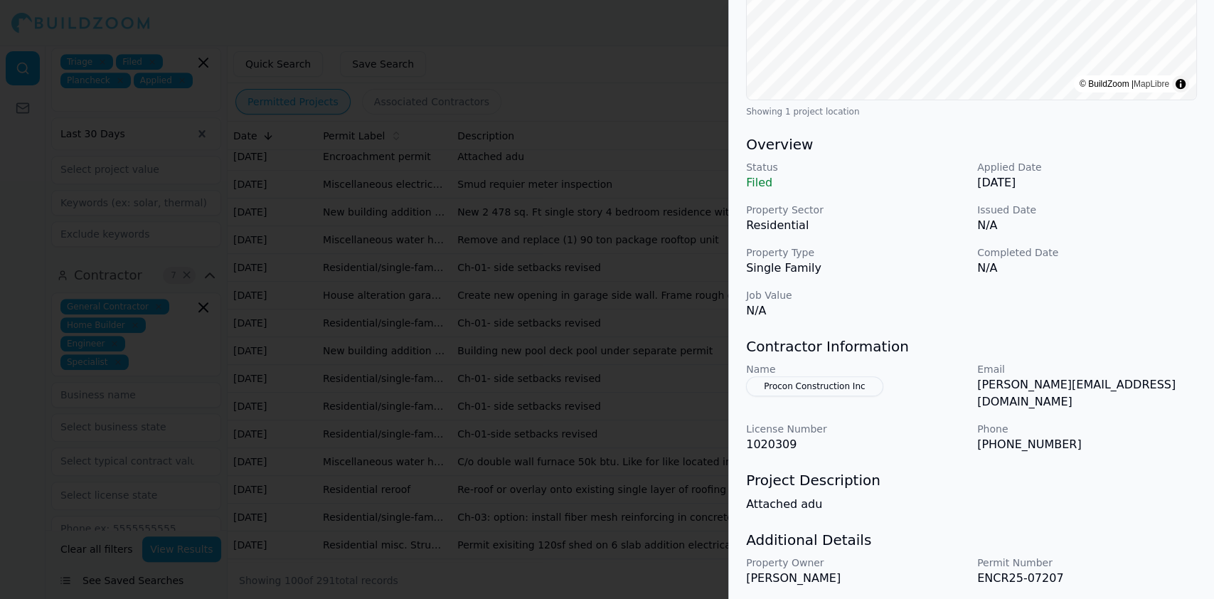
scroll to position [346, 0]
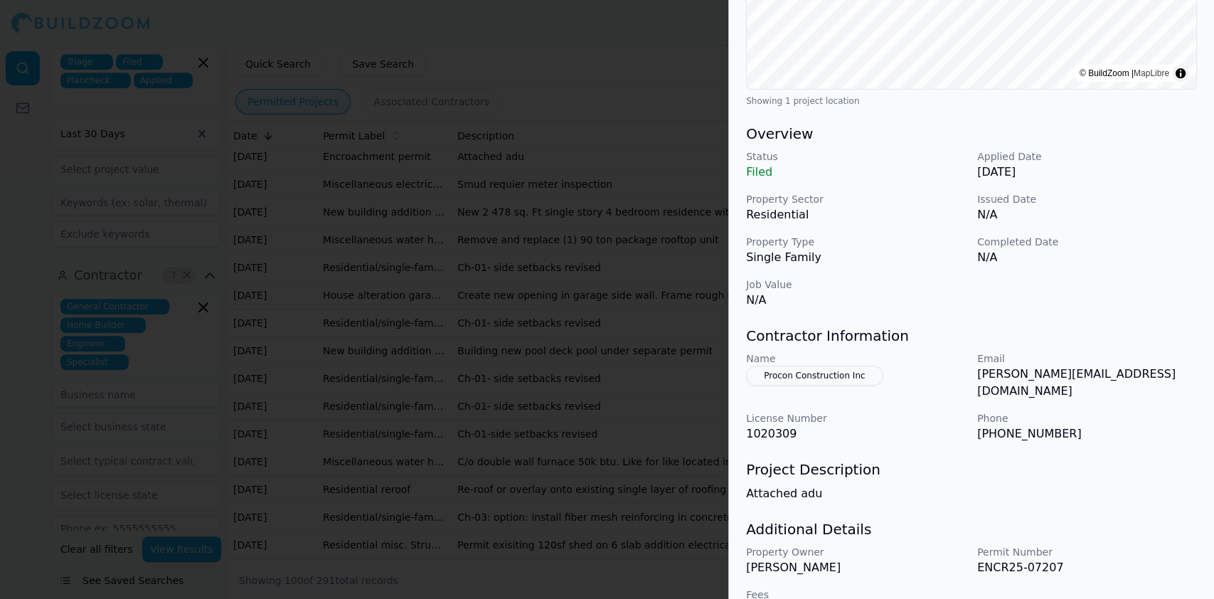
click at [412, 287] on div at bounding box center [607, 299] width 1214 height 599
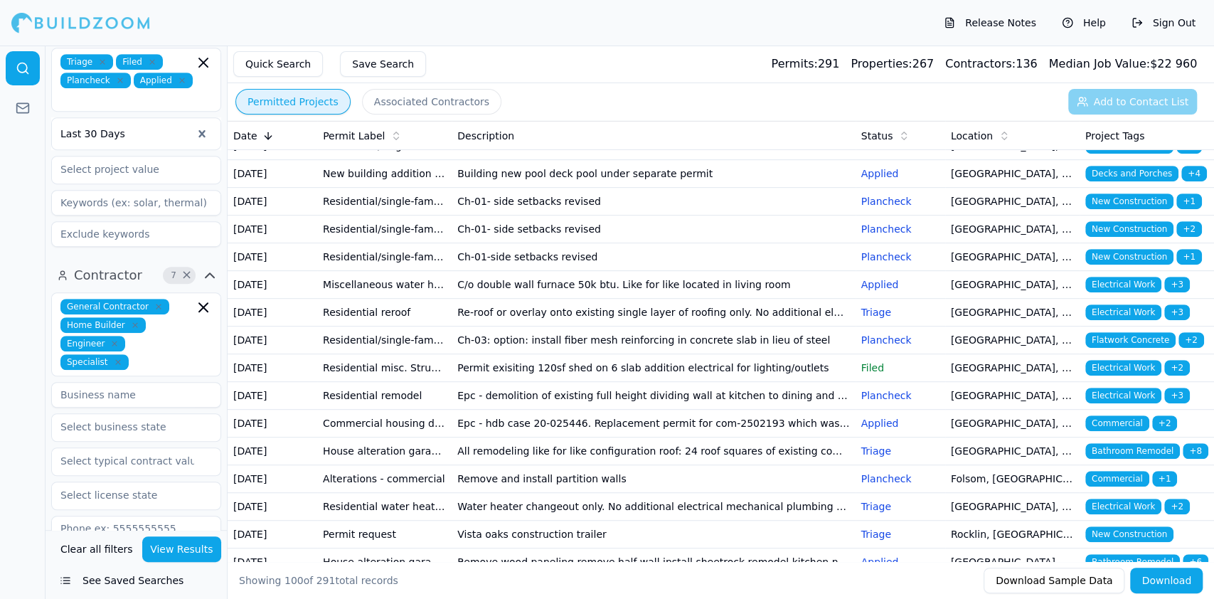
scroll to position [474, 0]
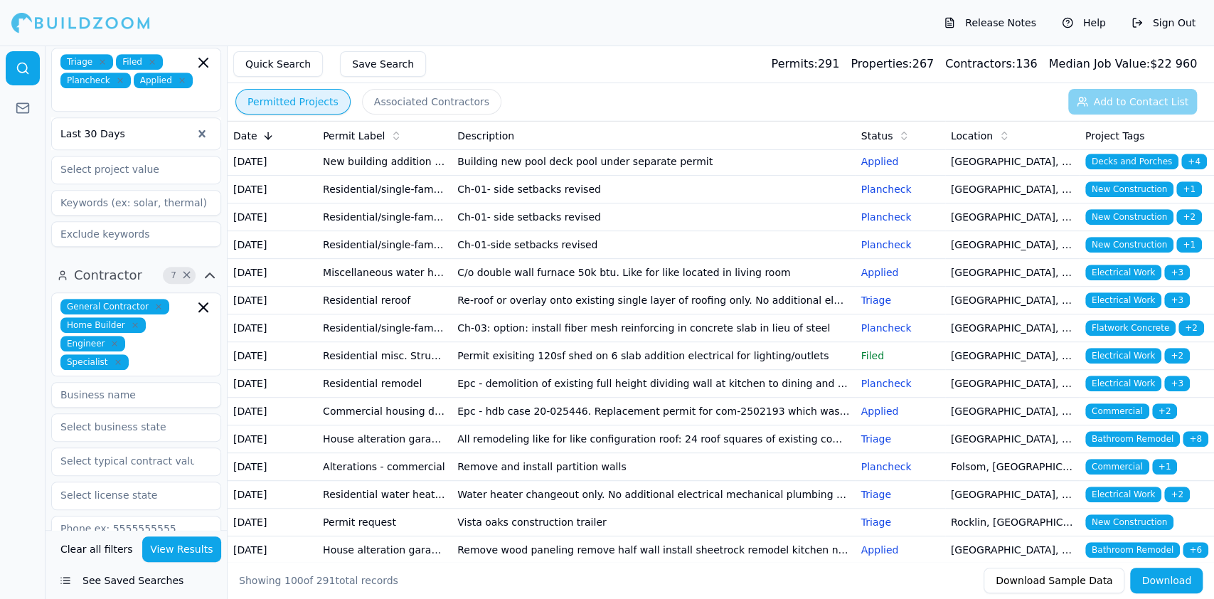
click at [478, 37] on td "New 2 478 sq. Ft single story 4 bedroom residence with solar and fire sprinklers" at bounding box center [653, 23] width 403 height 28
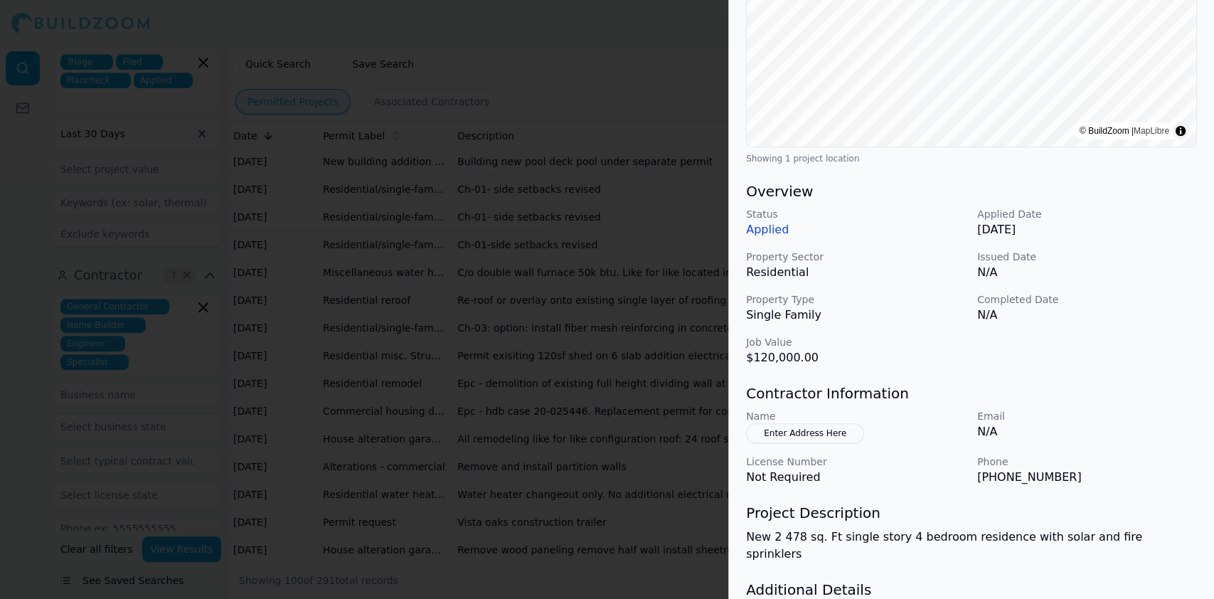
scroll to position [346, 0]
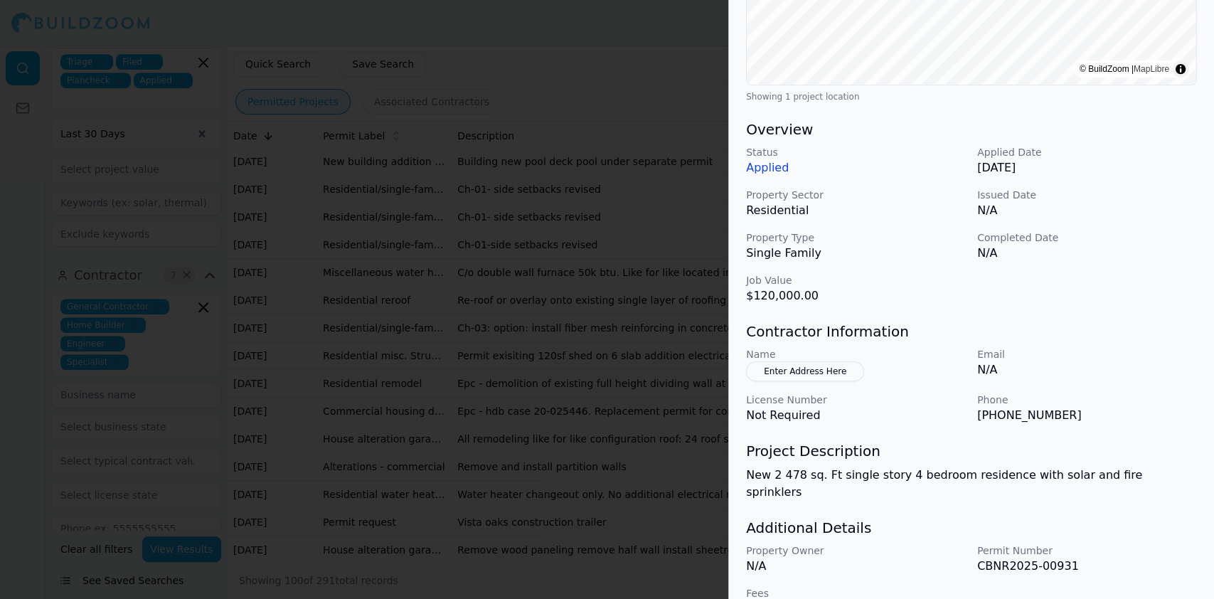
click at [479, 304] on div at bounding box center [607, 299] width 1214 height 599
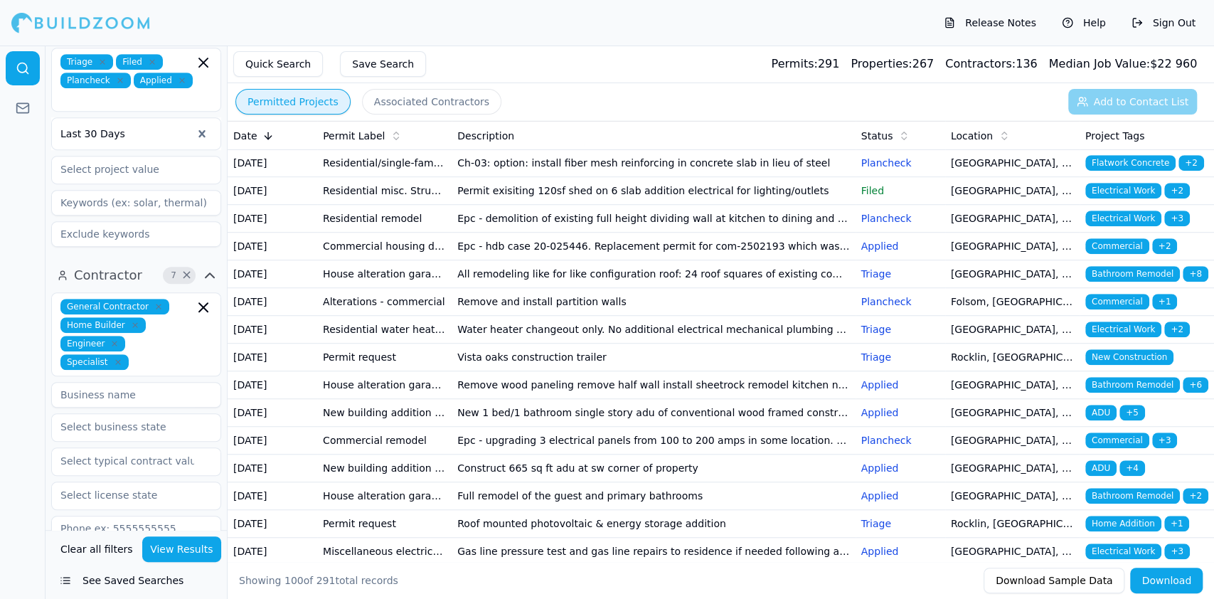
scroll to position [663, 0]
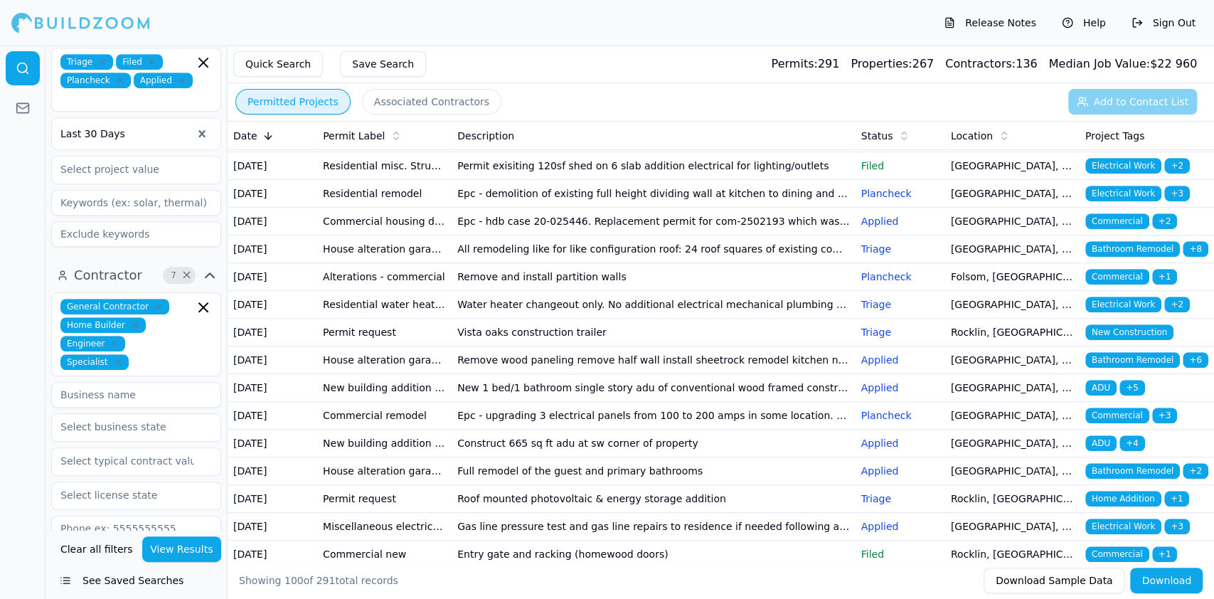
click at [449, 14] on td "Residential/single-family/duplex - production housing change order" at bounding box center [384, 0] width 134 height 28
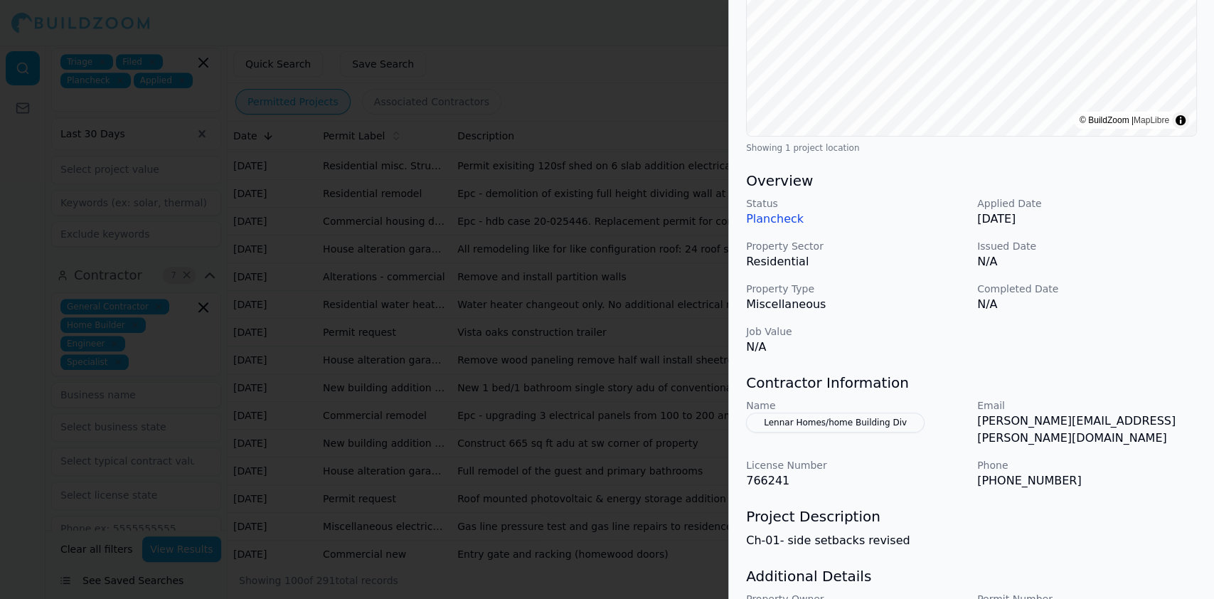
scroll to position [284, 0]
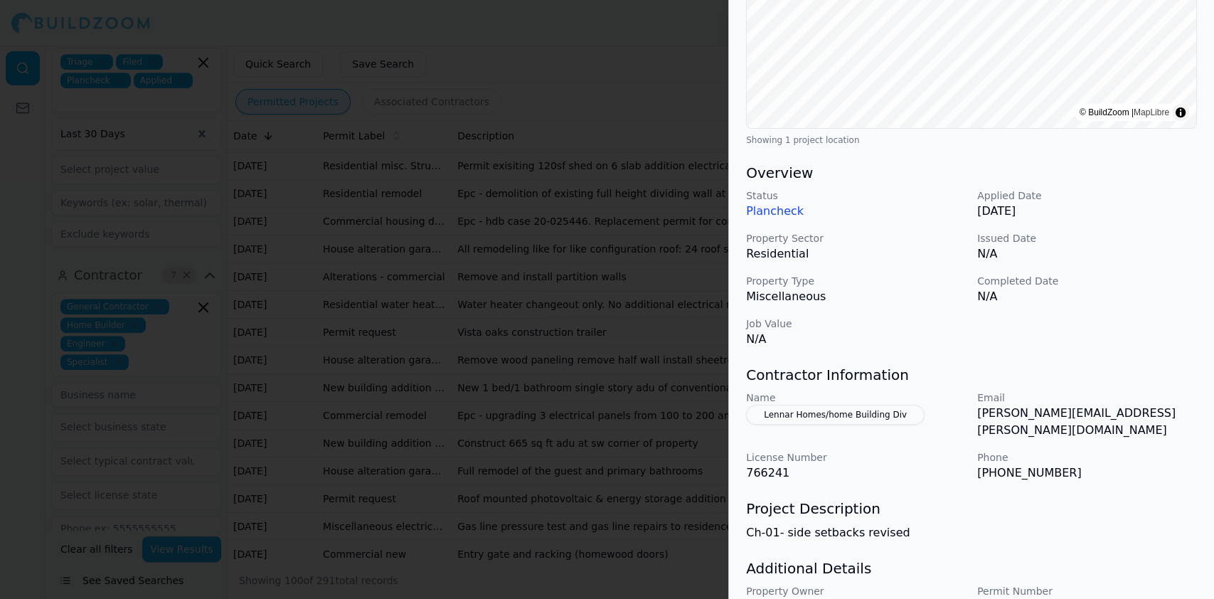
click at [342, 304] on div at bounding box center [607, 299] width 1214 height 599
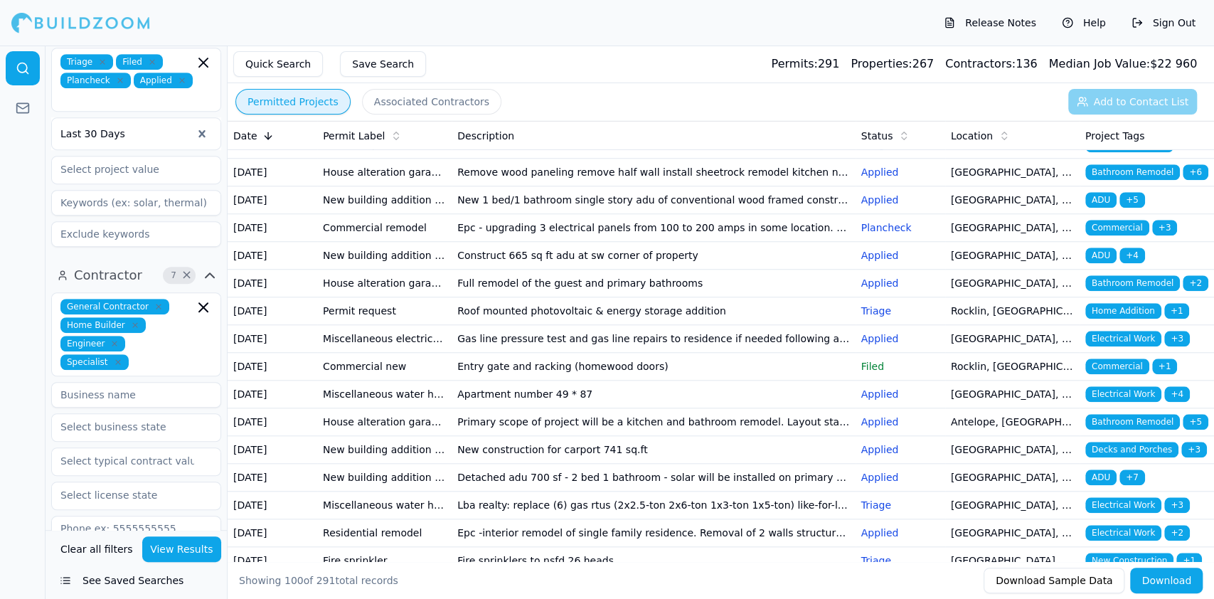
scroll to position [853, 0]
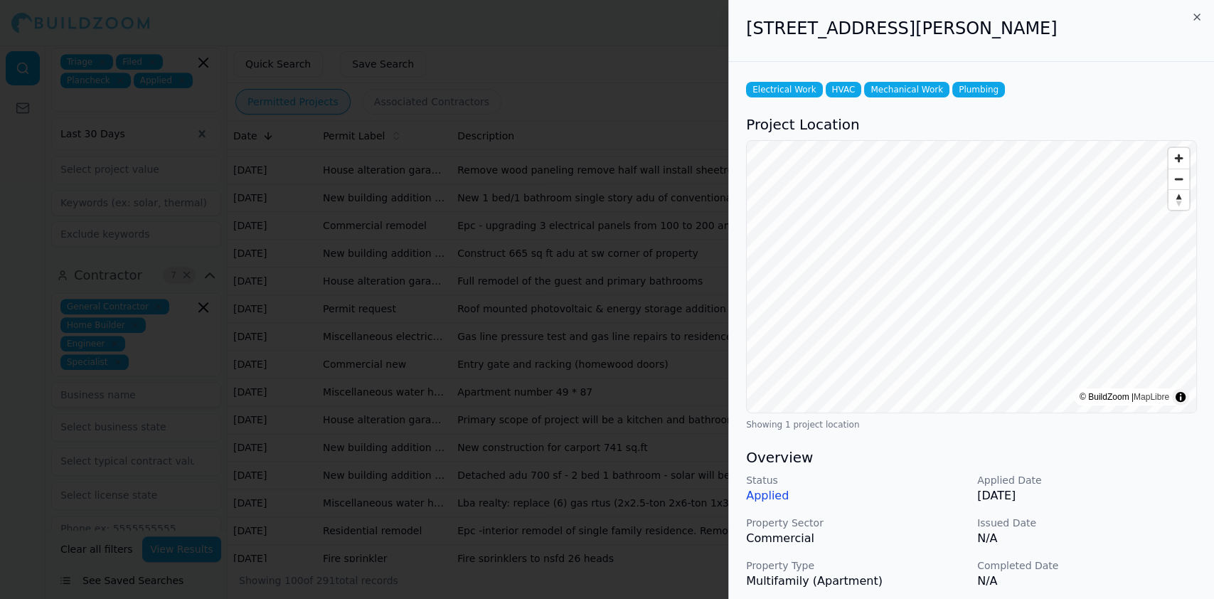
scroll to position [189, 0]
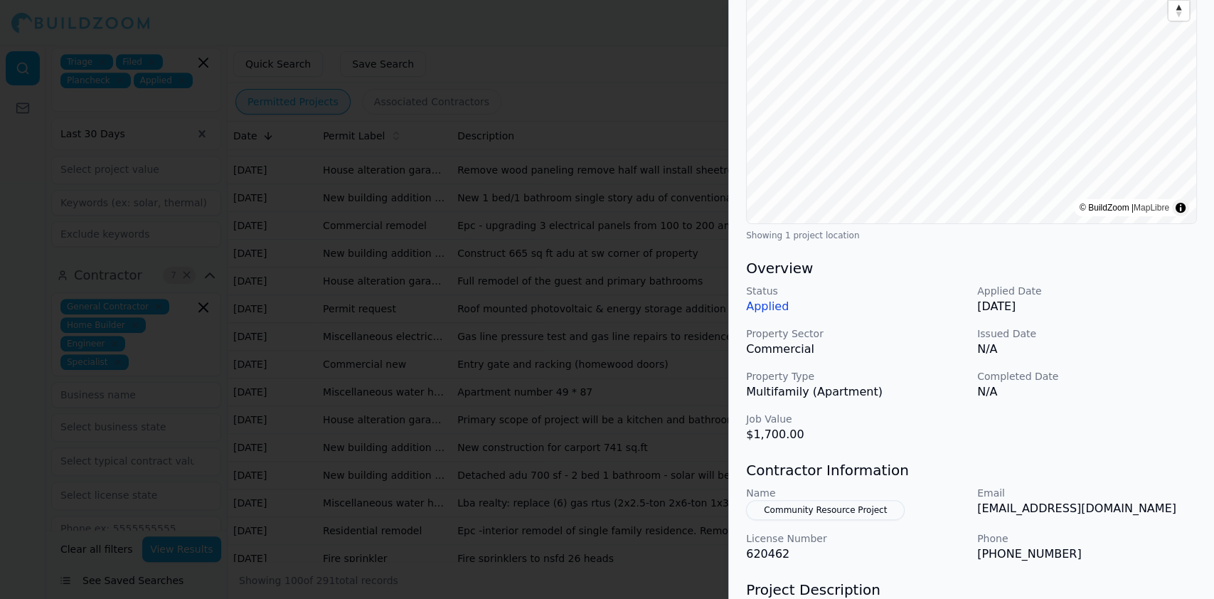
click at [337, 314] on div at bounding box center [607, 299] width 1214 height 599
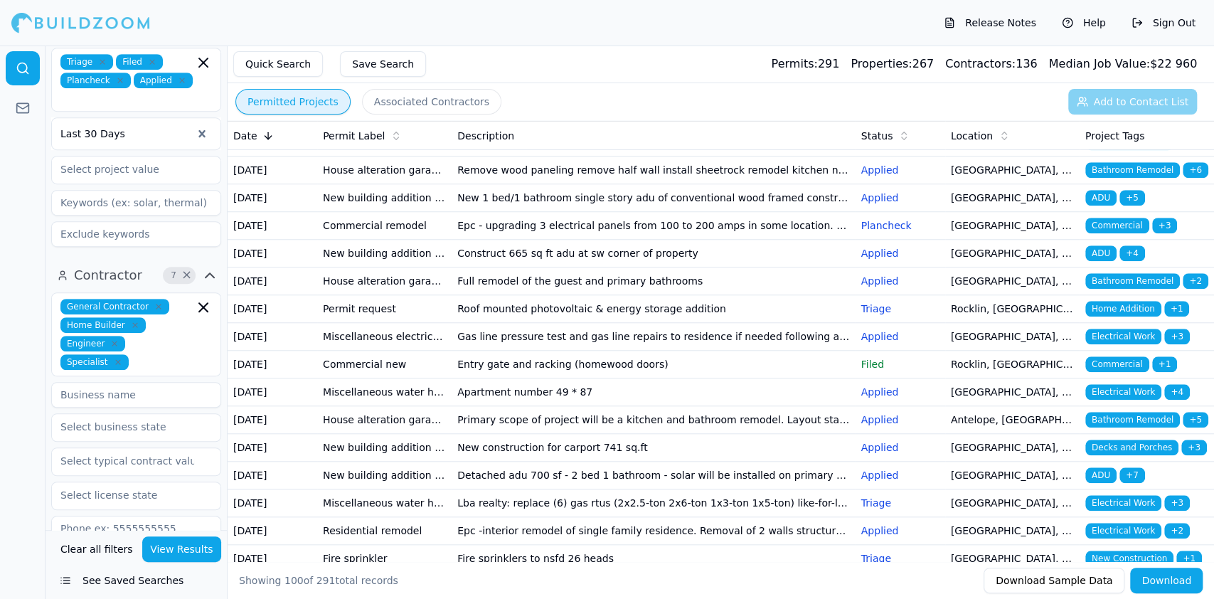
scroll to position [1042, 0]
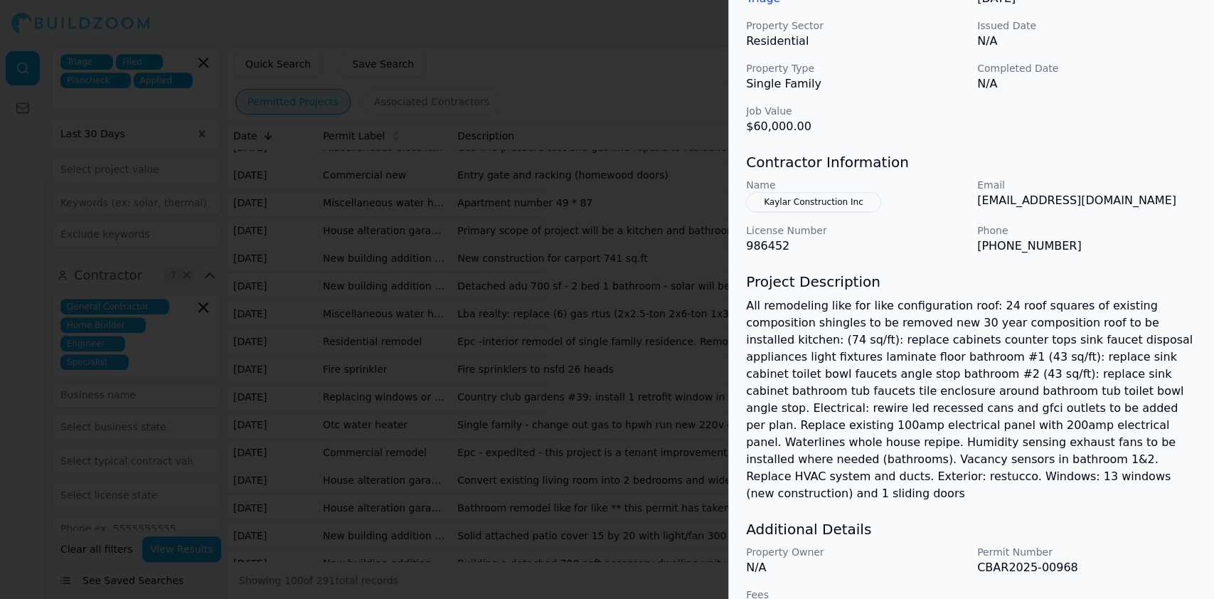
scroll to position [518, 0]
click at [406, 297] on div at bounding box center [607, 299] width 1214 height 599
